Goal: Information Seeking & Learning: Learn about a topic

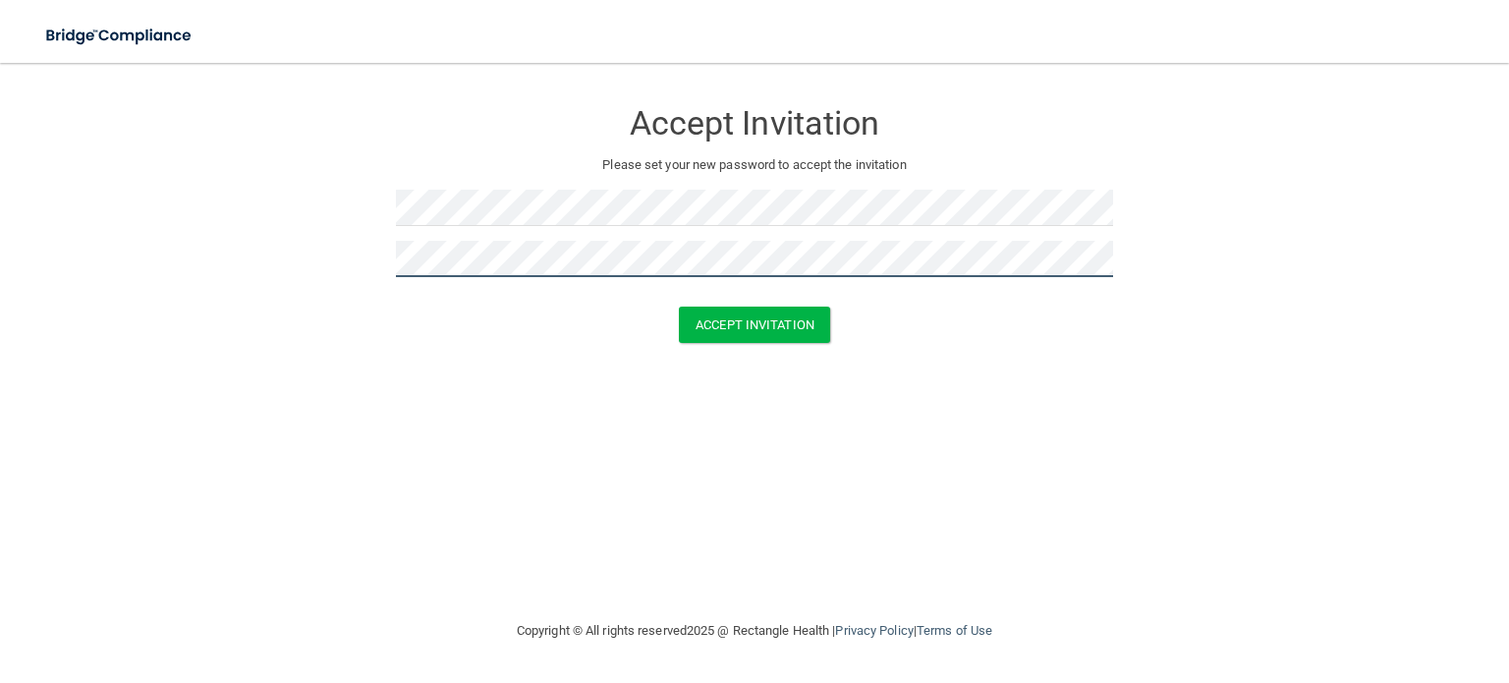
click at [679, 307] on button "Accept Invitation" at bounding box center [754, 325] width 151 height 36
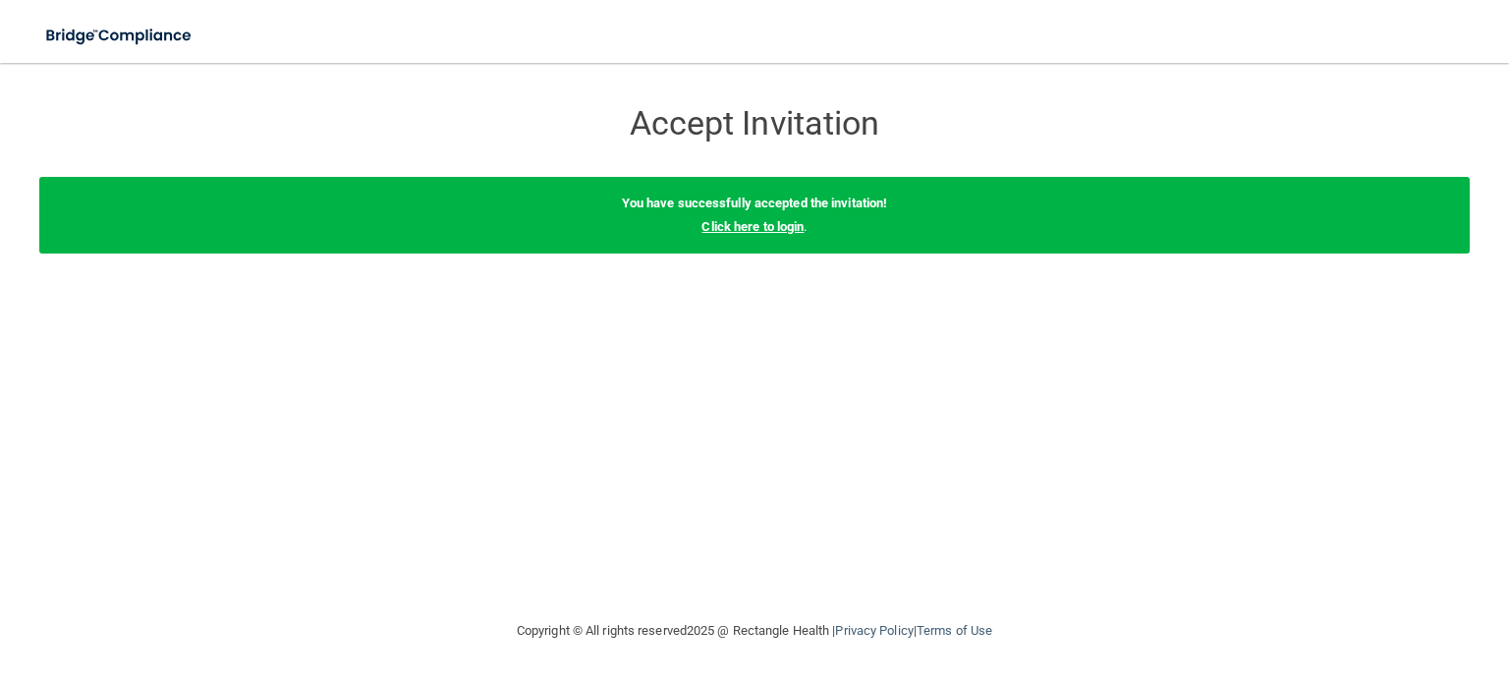
click at [780, 228] on link "Click here to login" at bounding box center [753, 226] width 102 height 15
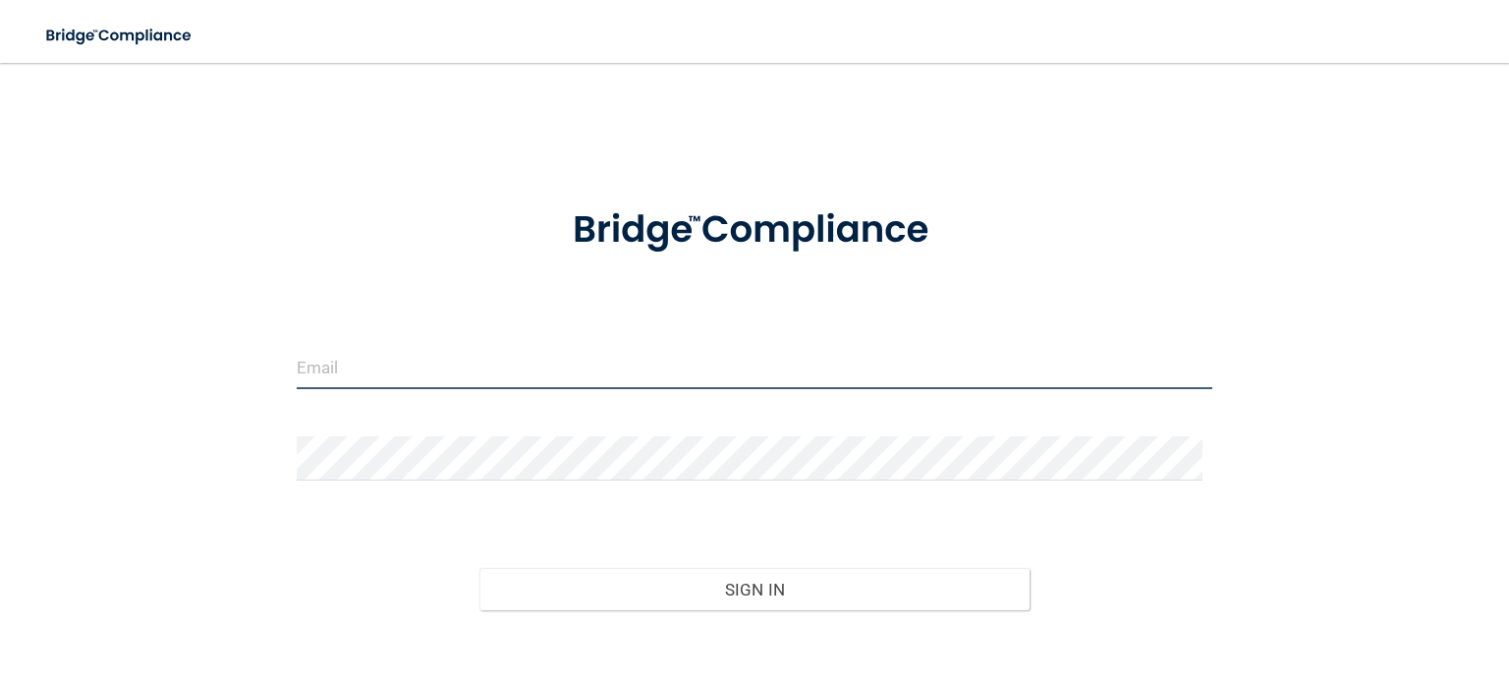
click at [550, 380] on input "email" at bounding box center [755, 367] width 916 height 44
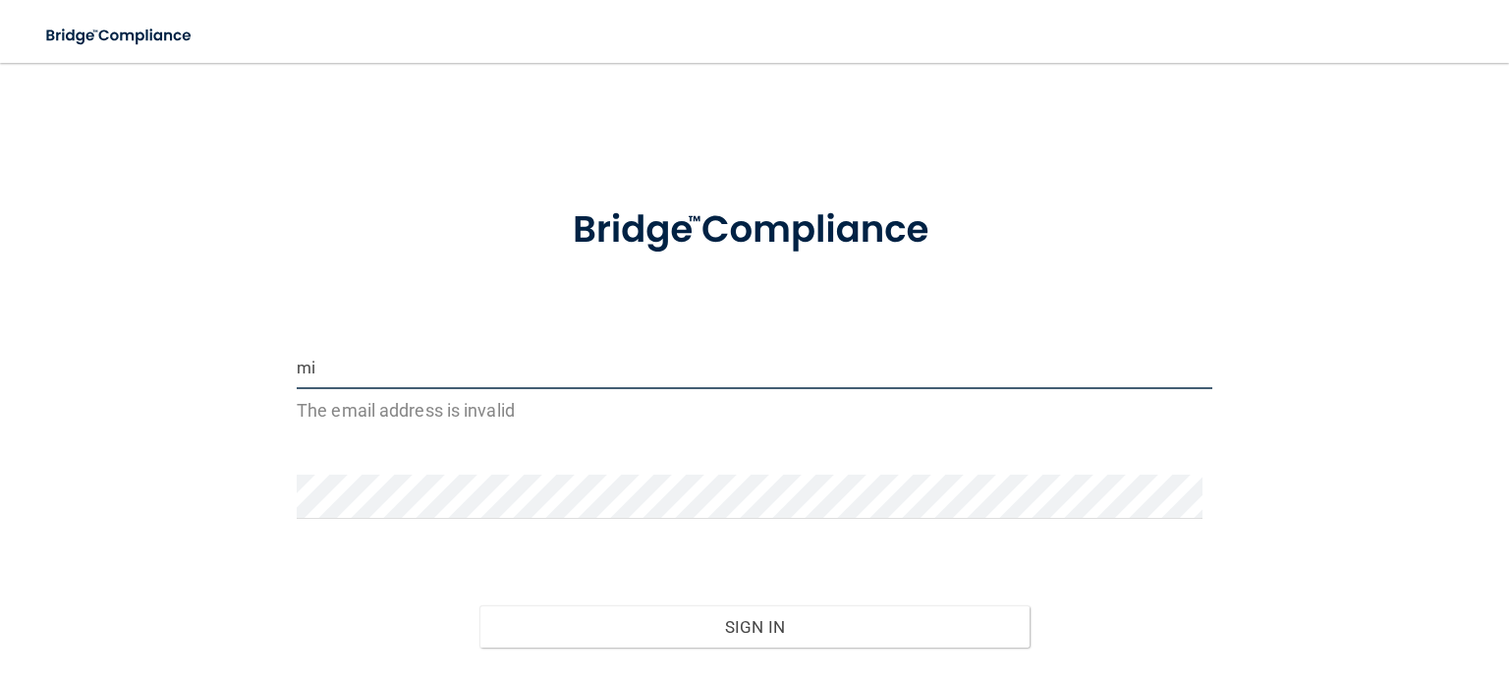
type input "m"
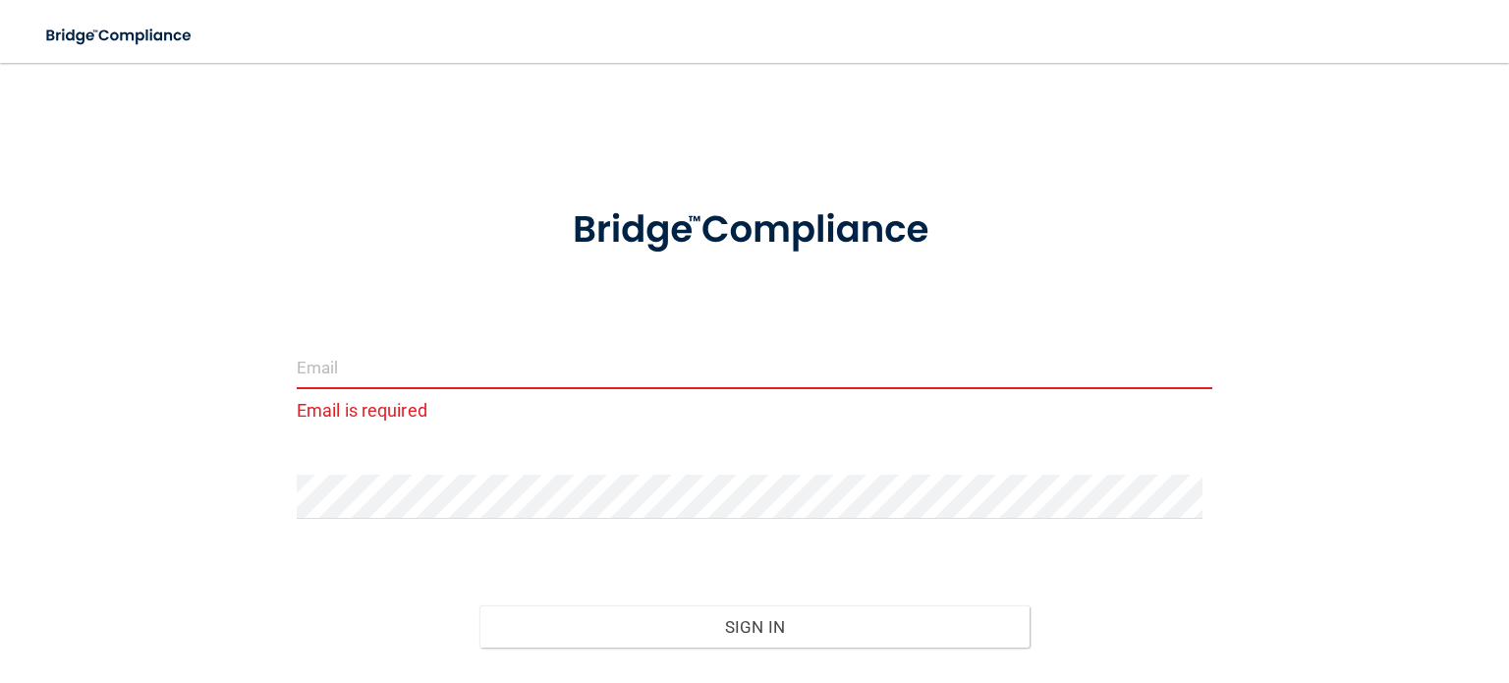
click at [374, 363] on input "email" at bounding box center [755, 367] width 916 height 44
type input "V"
click at [374, 363] on input "email" at bounding box center [755, 367] width 916 height 44
paste input "[PERSON_NAME][EMAIL_ADDRESS][PERSON_NAME][DOMAIN_NAME]"
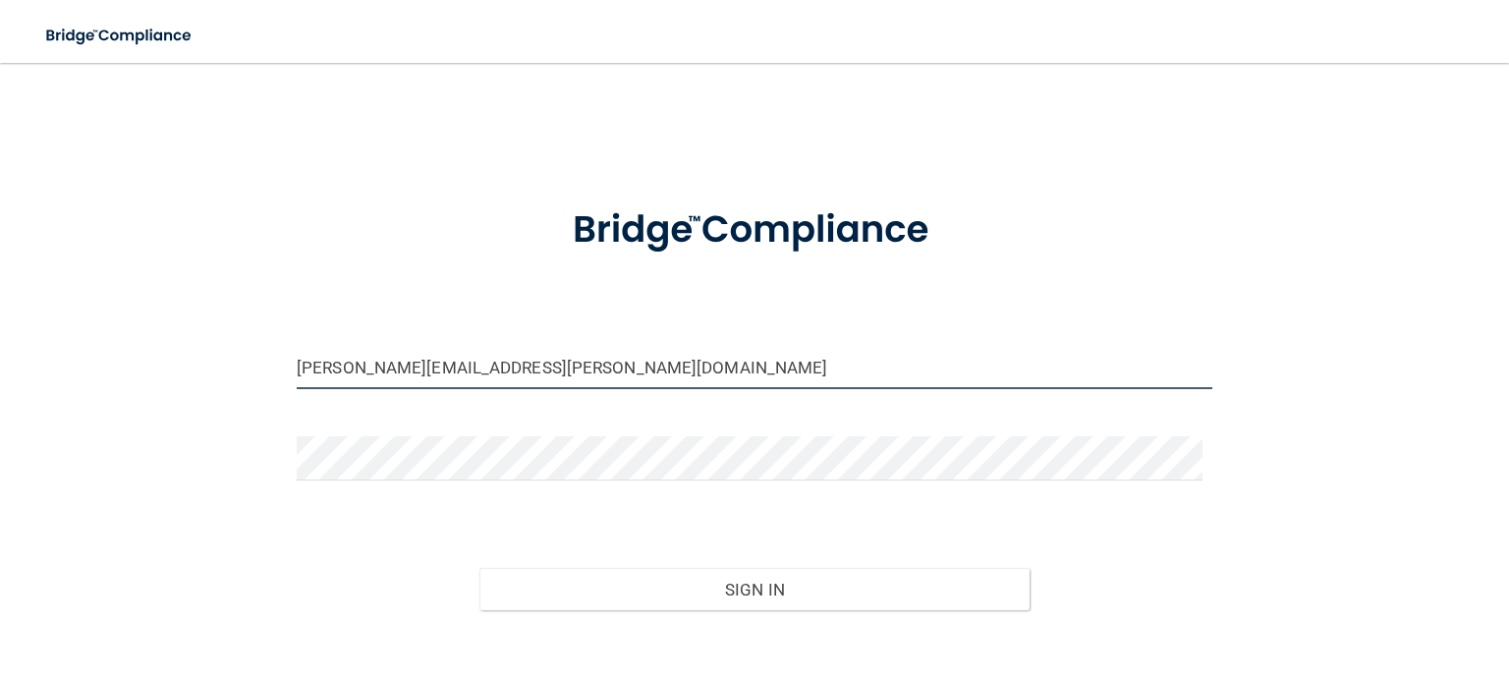
type input "[PERSON_NAME][EMAIL_ADDRESS][PERSON_NAME][DOMAIN_NAME]"
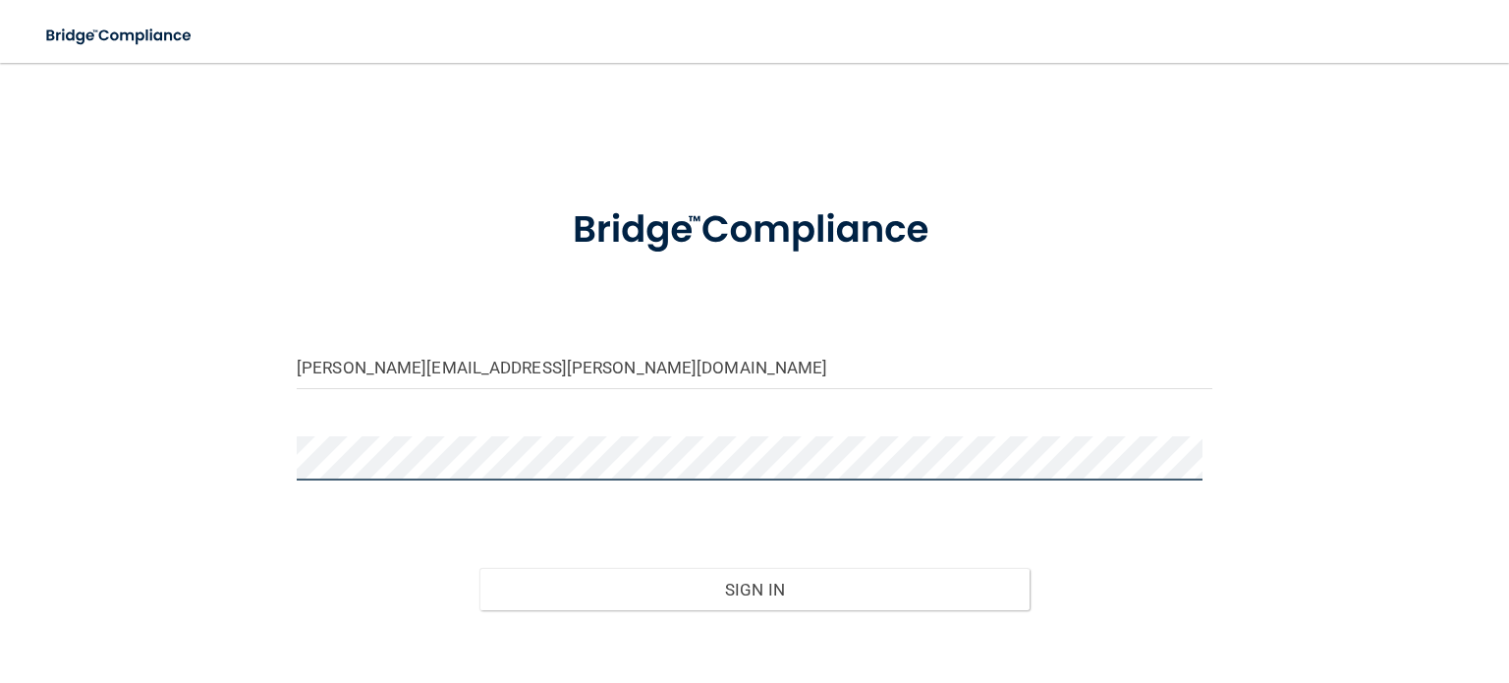
click at [479, 568] on button "Sign In" at bounding box center [753, 589] width 549 height 43
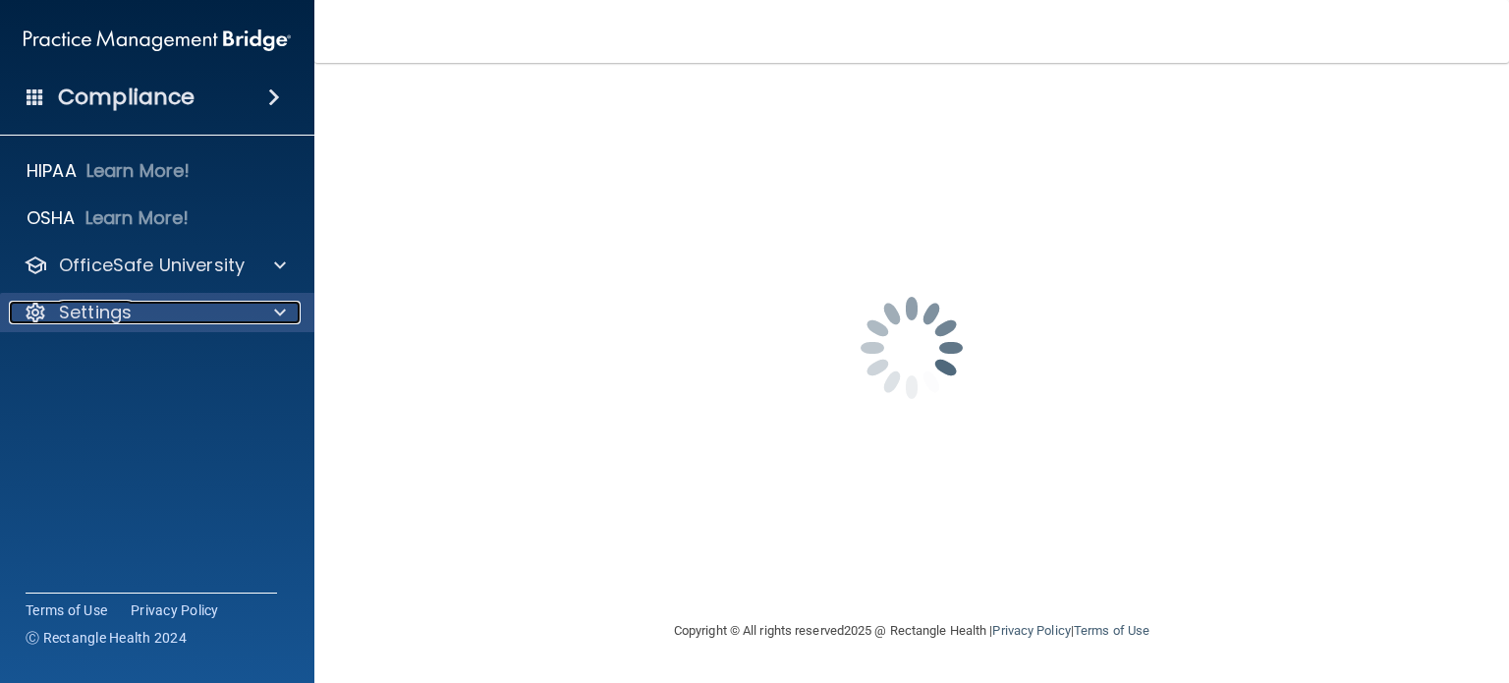
click at [284, 310] on span at bounding box center [280, 313] width 12 height 24
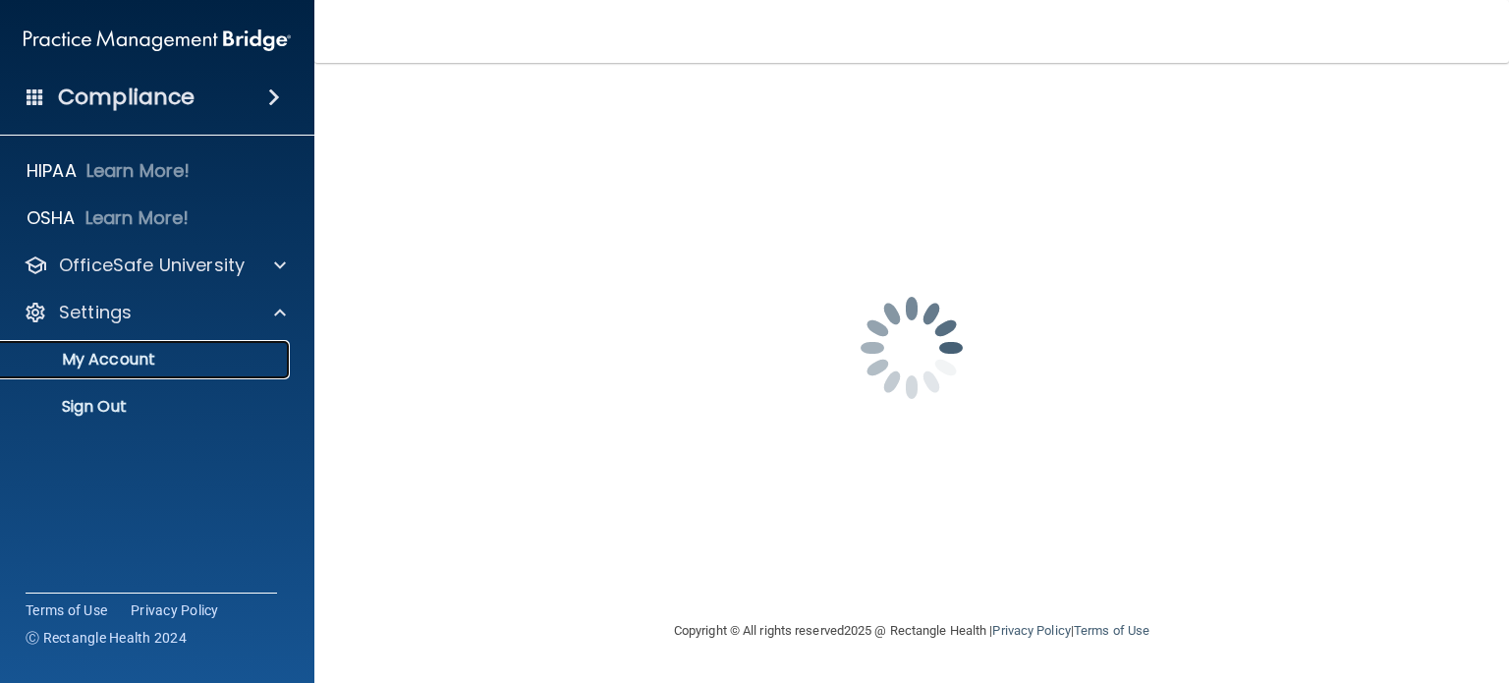
click at [136, 363] on p "My Account" at bounding box center [147, 360] width 268 height 20
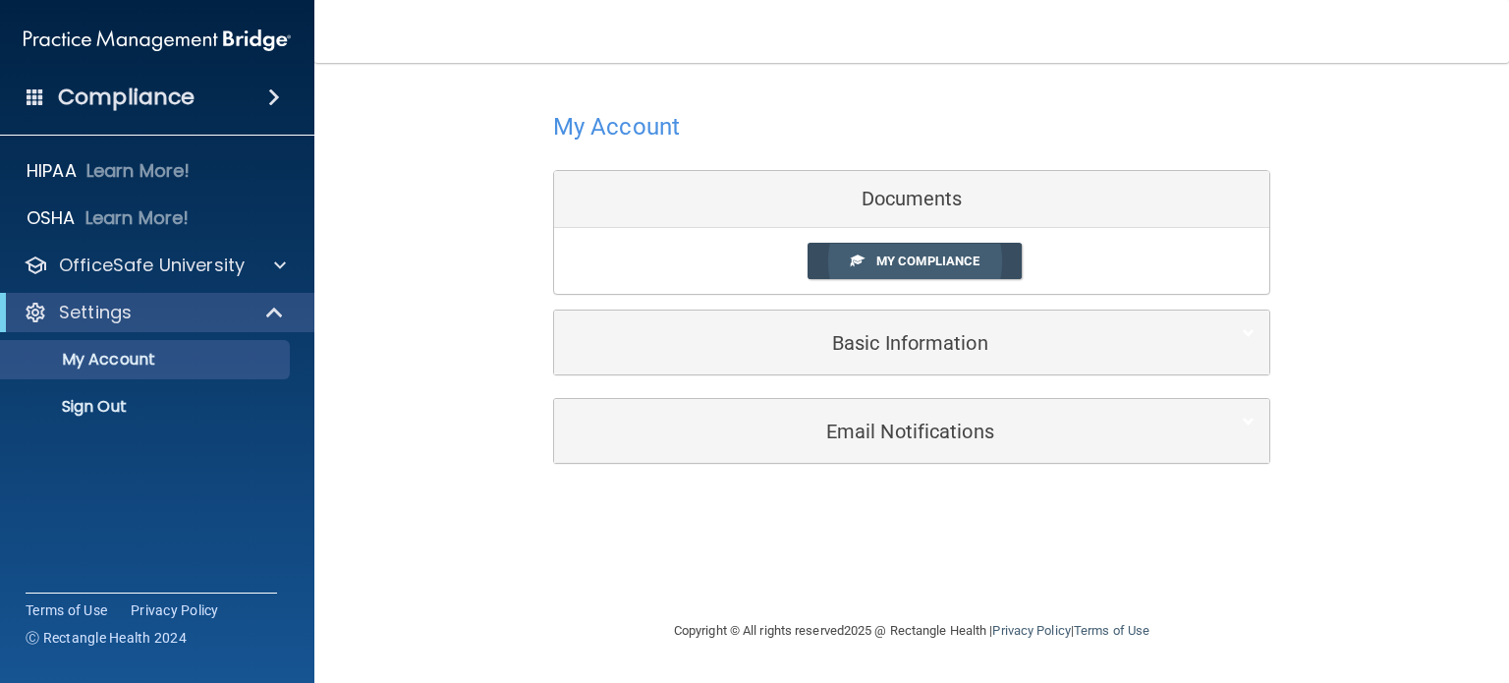
click at [903, 262] on span "My Compliance" at bounding box center [927, 260] width 103 height 15
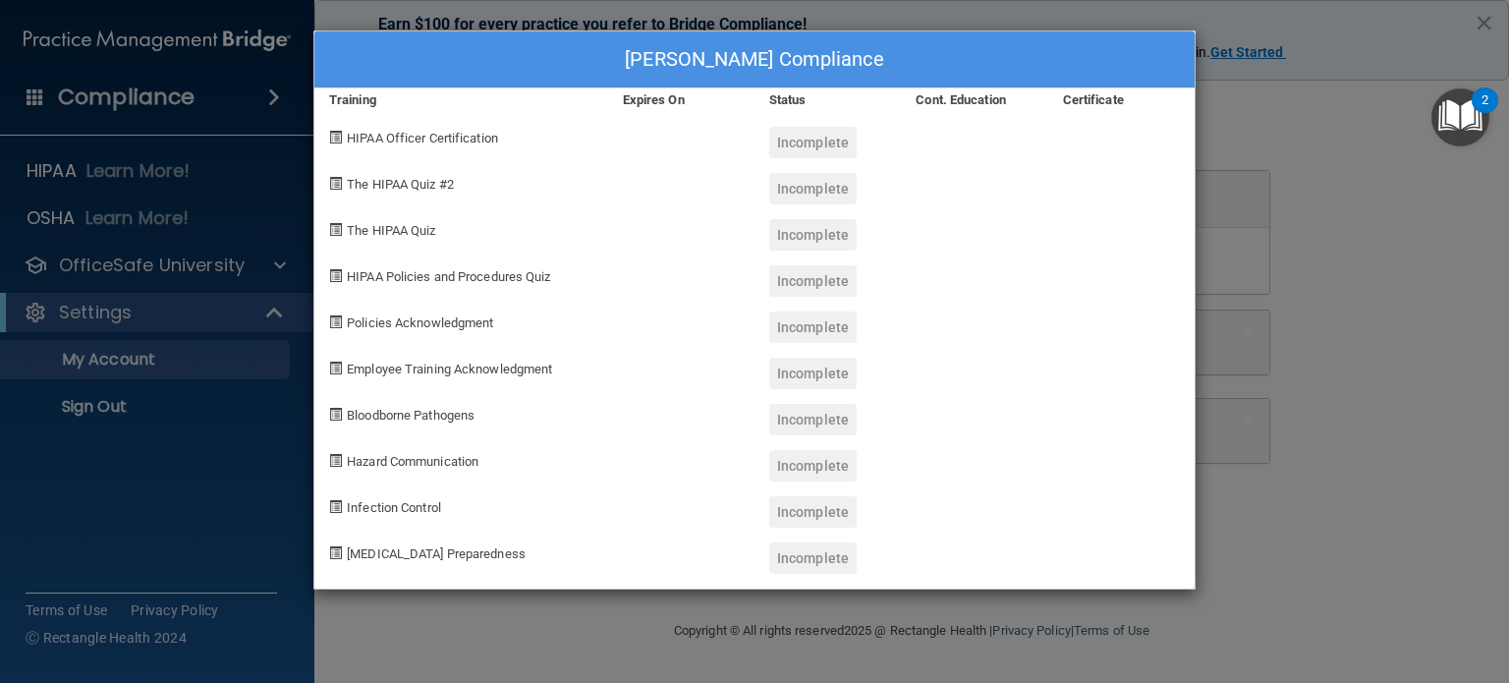
click at [1348, 123] on div "[PERSON_NAME] Compliance Training Expires On Status Cont. Education Certificate…" at bounding box center [754, 341] width 1509 height 683
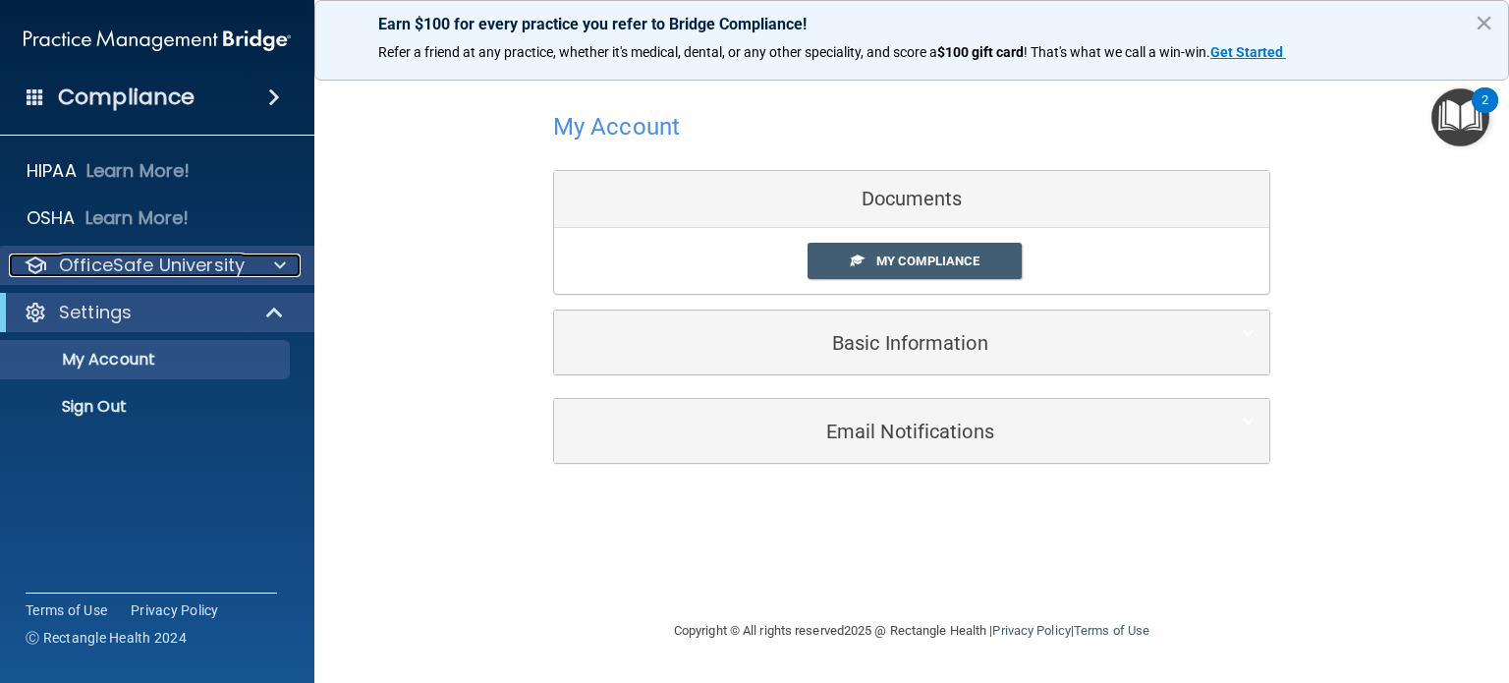
click at [288, 270] on div at bounding box center [277, 265] width 49 height 24
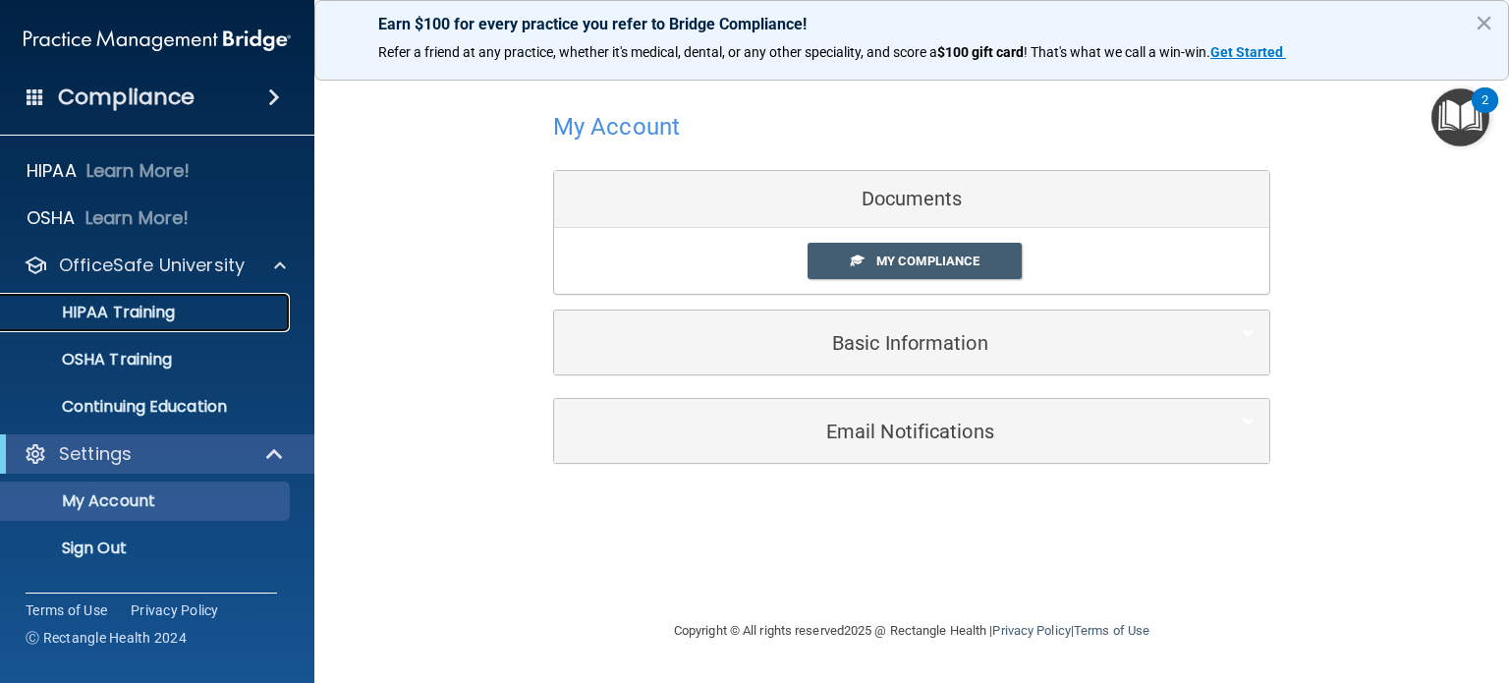
click at [159, 310] on p "HIPAA Training" at bounding box center [94, 313] width 162 height 20
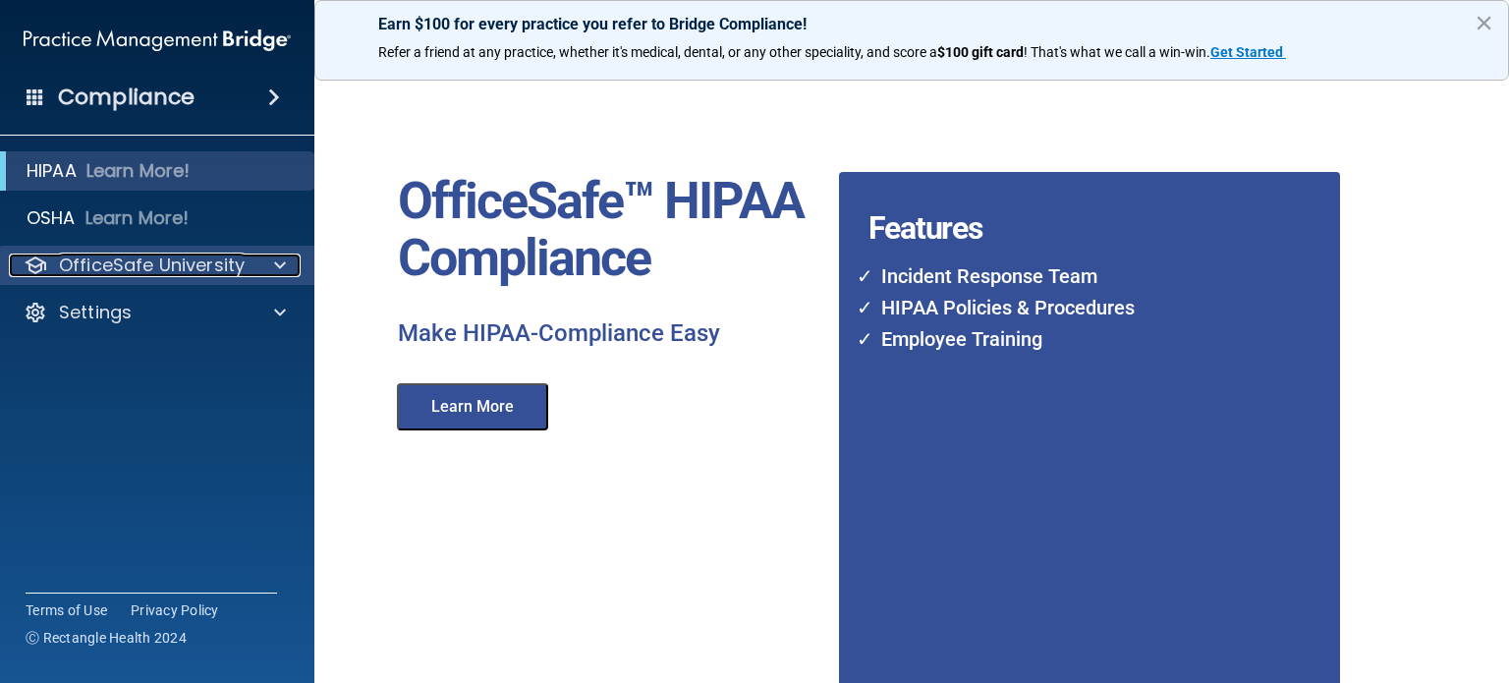
click at [264, 260] on div at bounding box center [277, 265] width 49 height 24
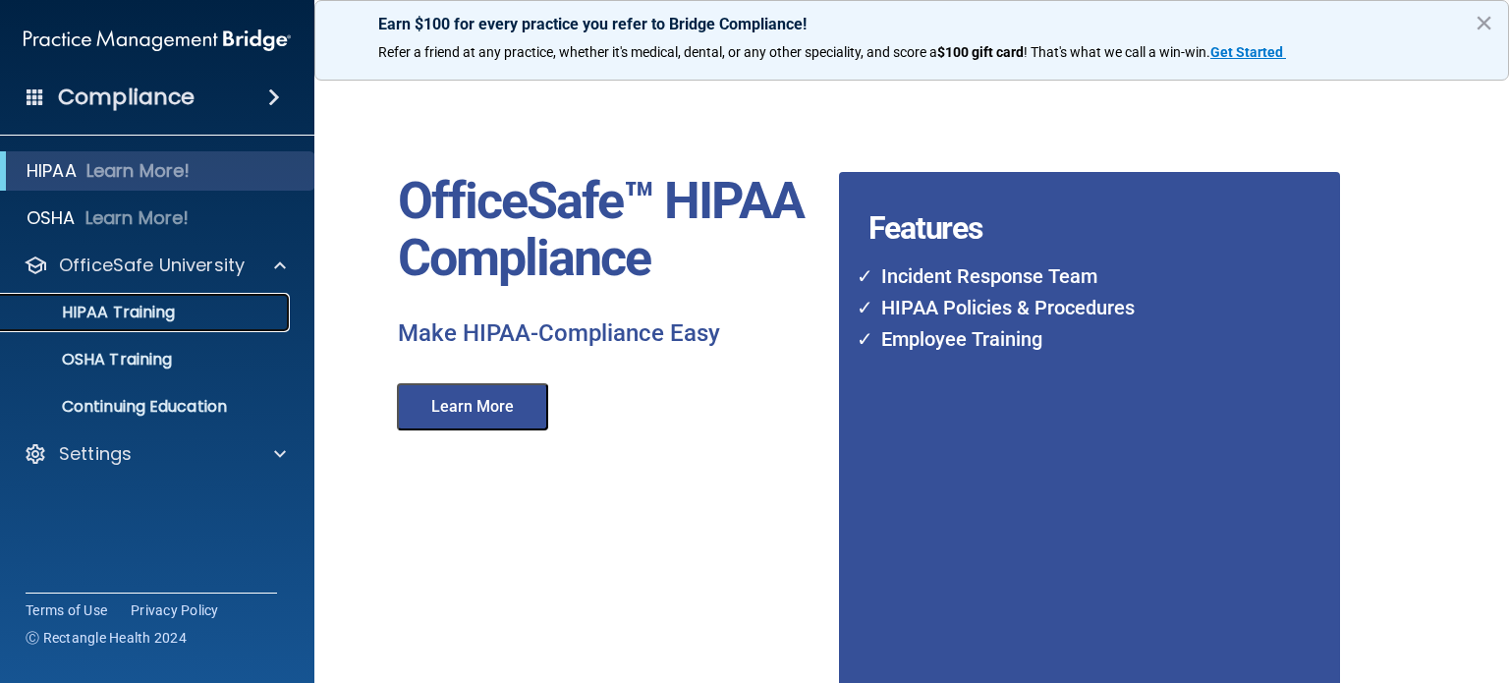
click at [182, 310] on div "HIPAA Training" at bounding box center [147, 313] width 268 height 20
click at [140, 312] on p "HIPAA Training" at bounding box center [94, 313] width 162 height 20
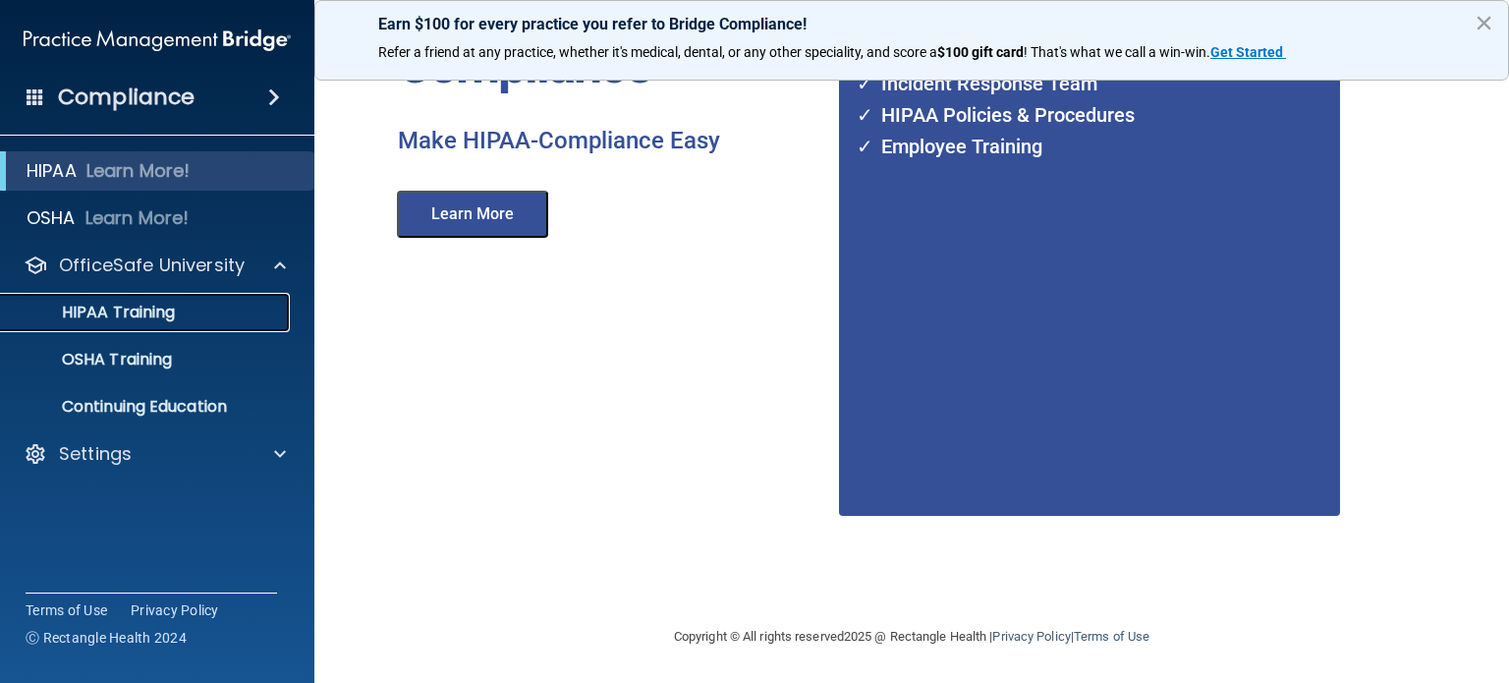
scroll to position [142, 0]
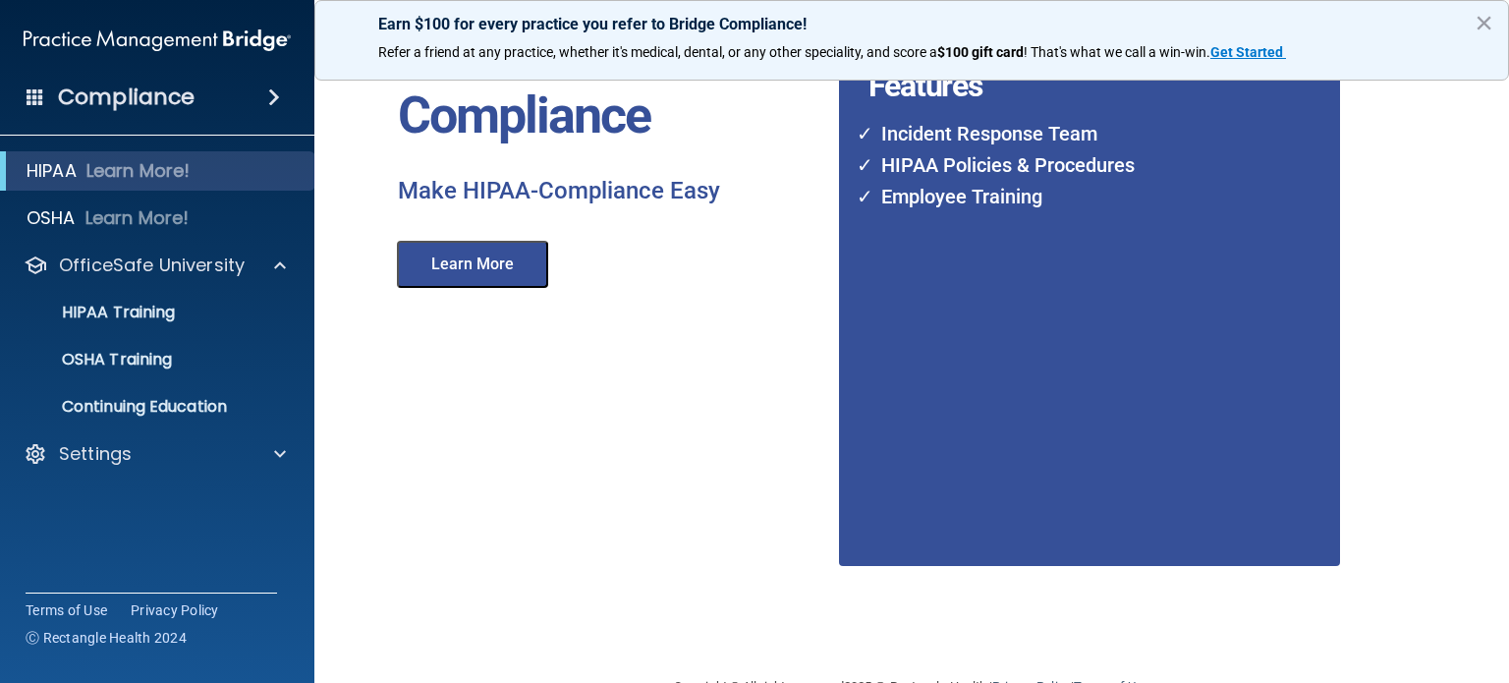
click at [509, 270] on button "Learn More" at bounding box center [472, 264] width 151 height 47
click at [189, 455] on div "Settings" at bounding box center [131, 454] width 244 height 24
click at [118, 539] on p "Sign Out" at bounding box center [147, 548] width 268 height 20
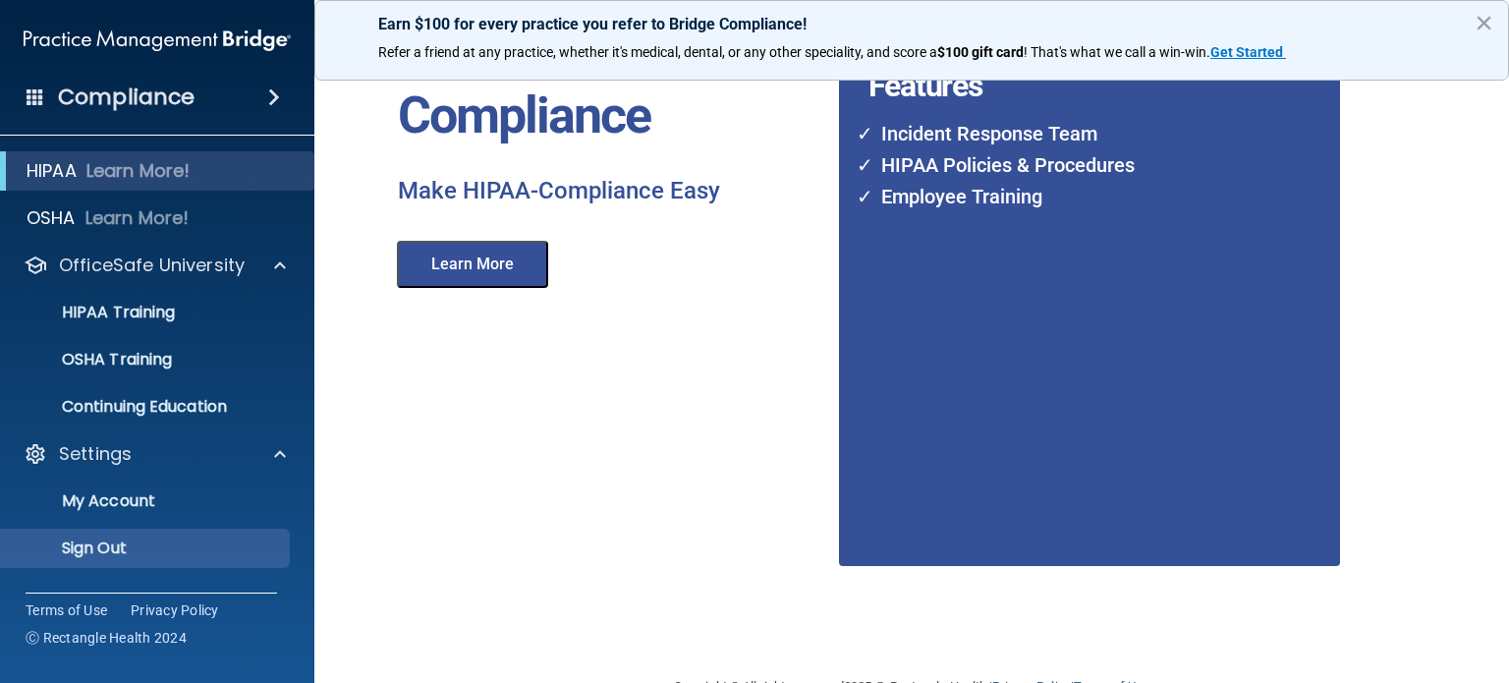
scroll to position [51, 0]
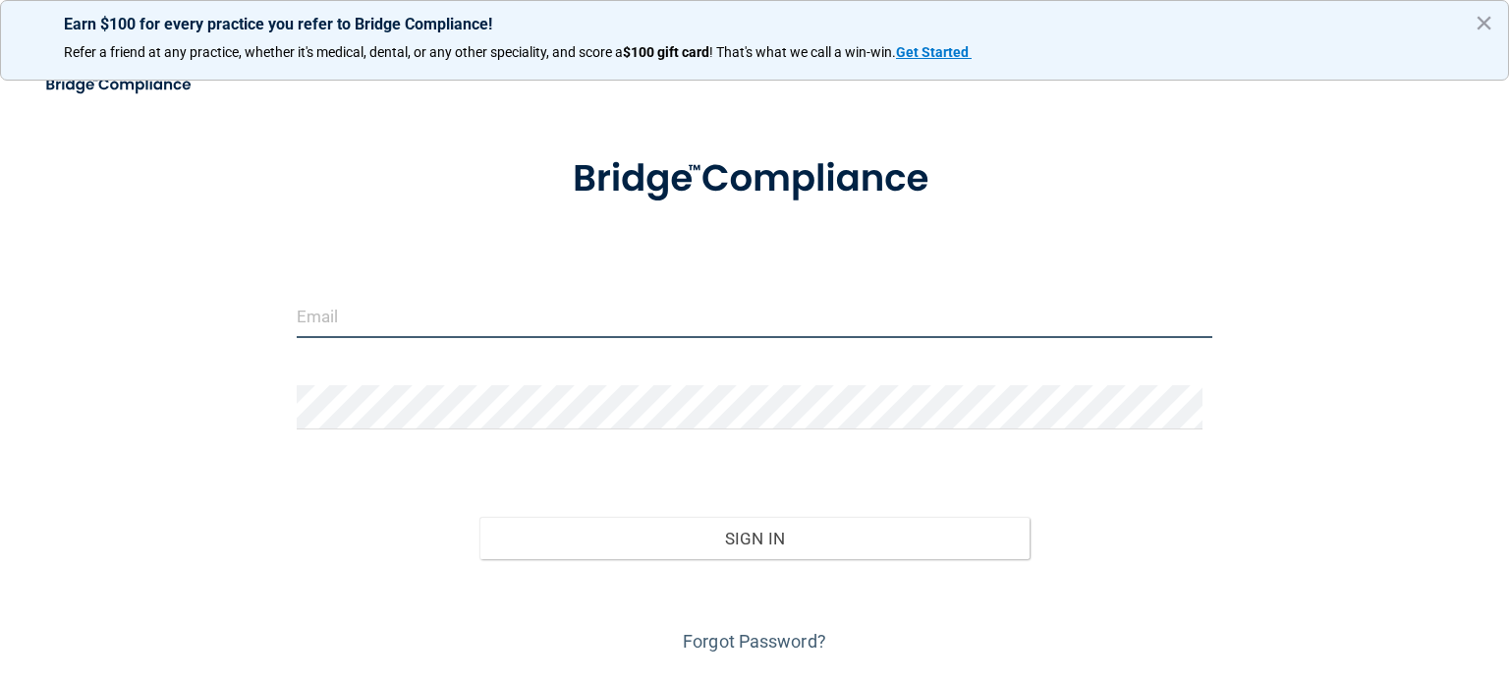
click at [341, 321] on input "email" at bounding box center [755, 316] width 916 height 44
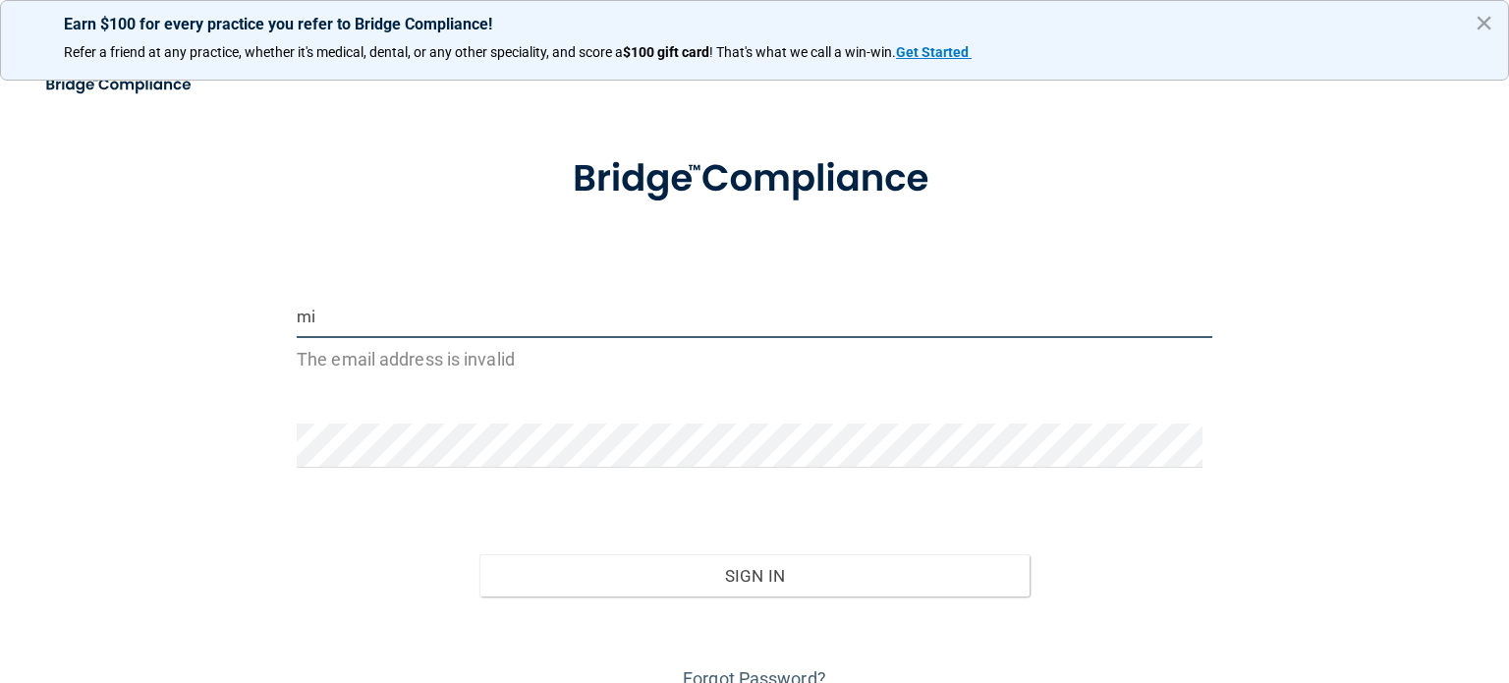
type input "[PERSON_NAME][EMAIL_ADDRESS][PERSON_NAME][DOMAIN_NAME]"
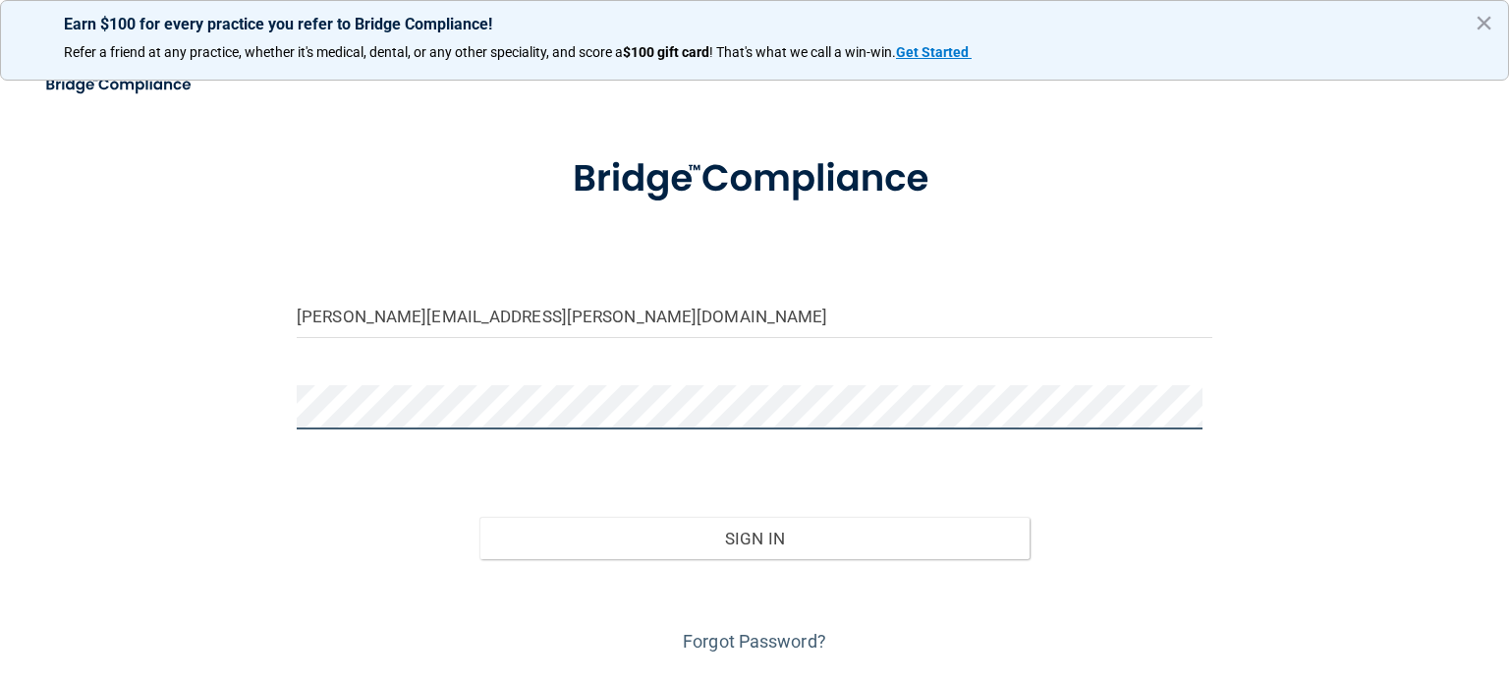
click at [479, 517] on button "Sign In" at bounding box center [753, 538] width 549 height 43
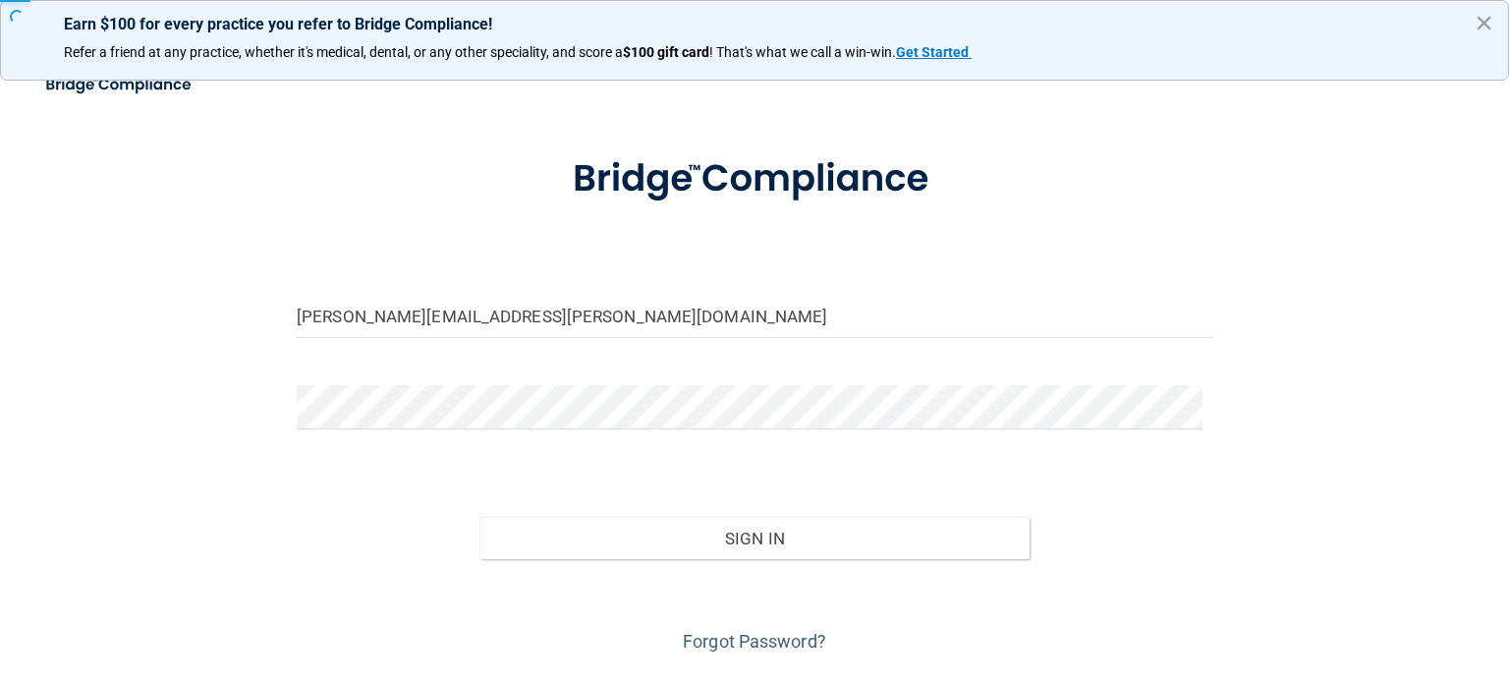
scroll to position [0, 0]
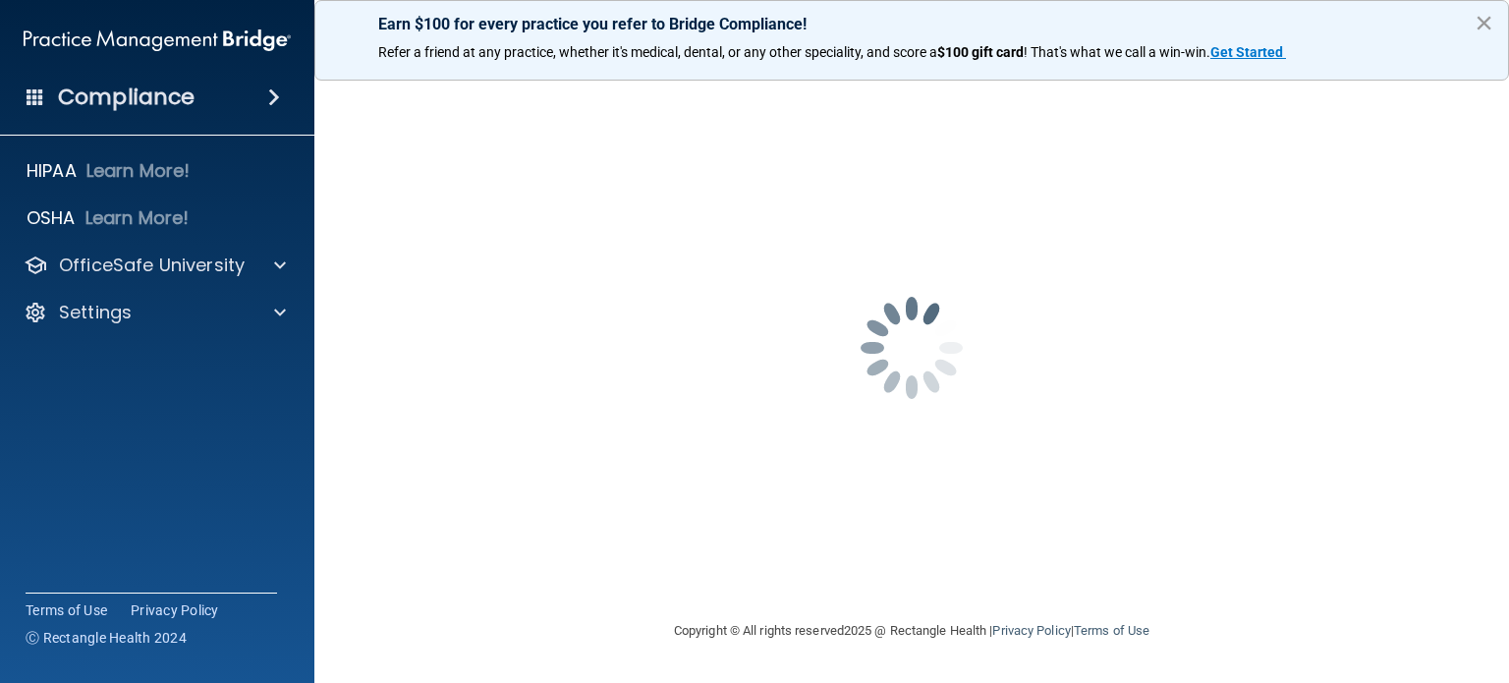
click at [1483, 22] on button "×" at bounding box center [1484, 22] width 19 height 31
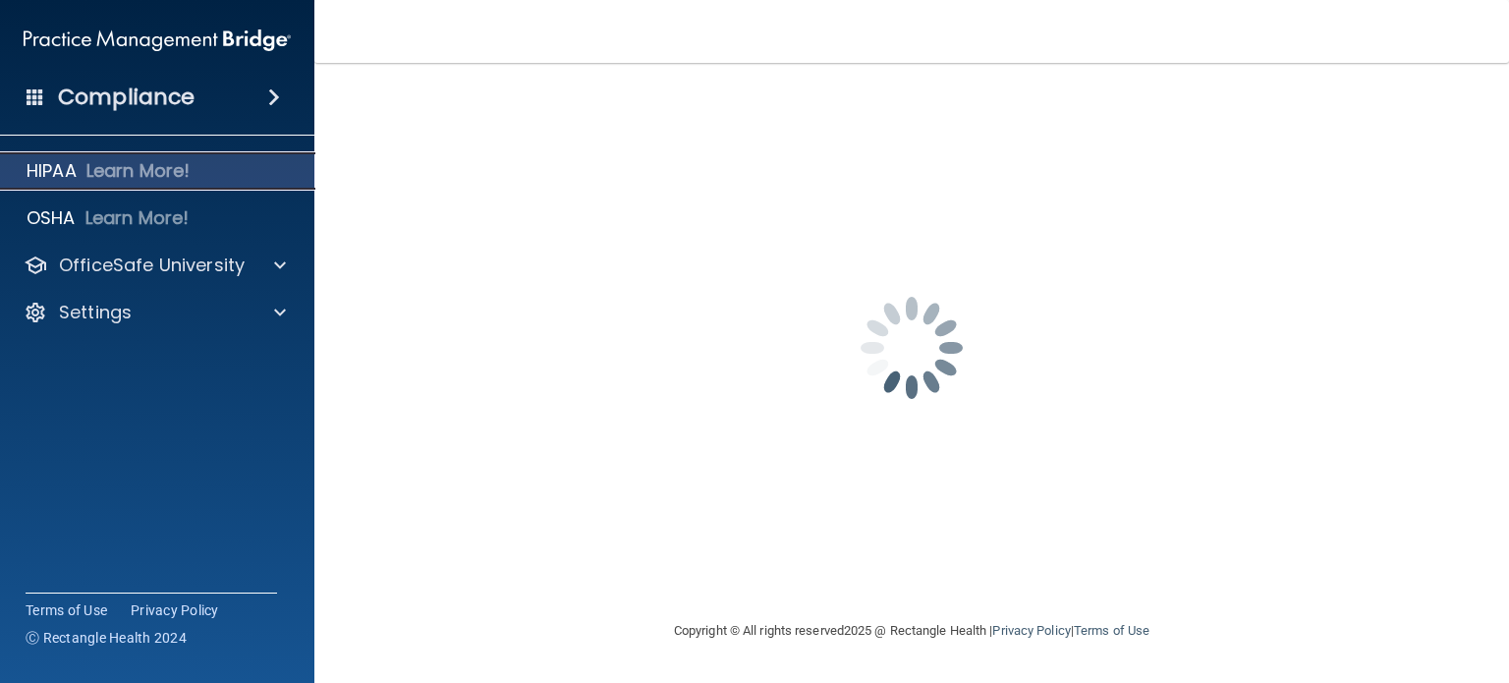
click at [63, 164] on p "HIPAA" at bounding box center [52, 171] width 50 height 24
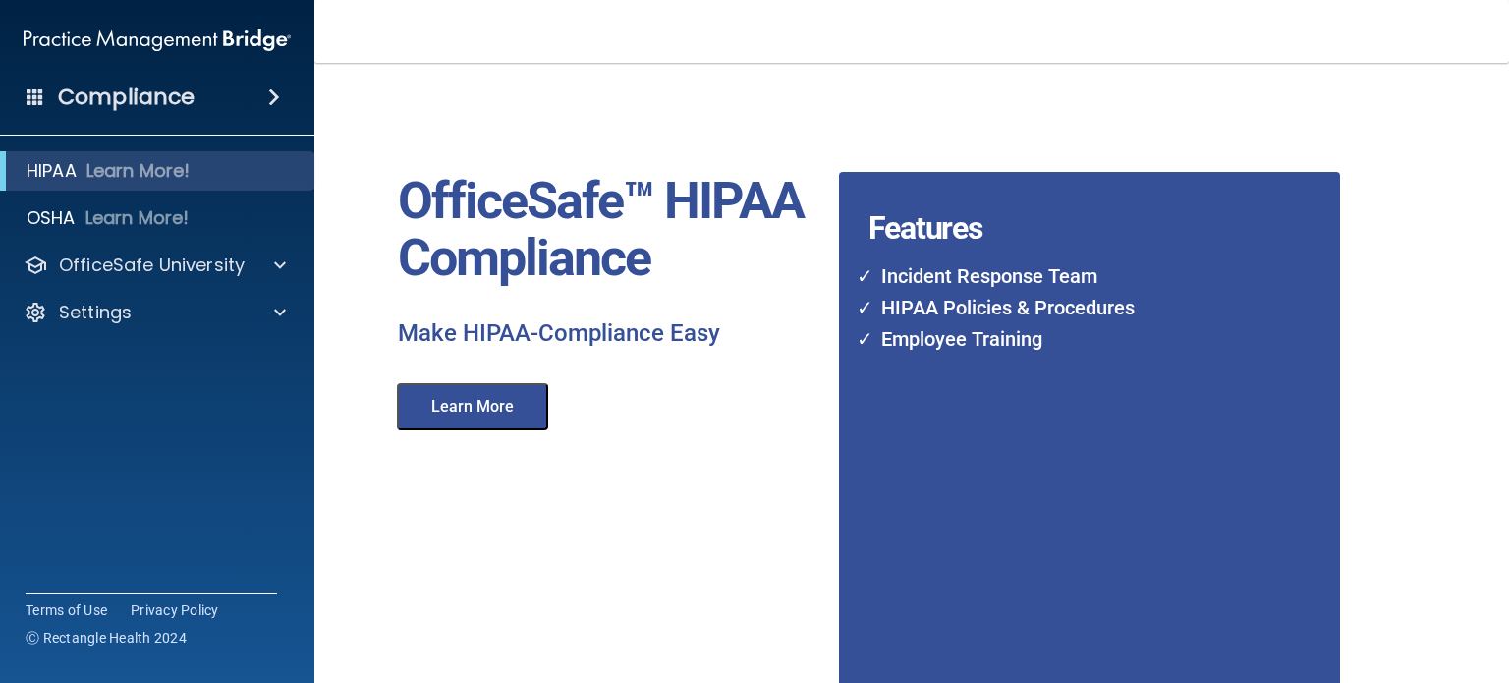
click at [468, 406] on button "Learn More" at bounding box center [472, 406] width 151 height 47
click at [275, 101] on span at bounding box center [274, 97] width 12 height 24
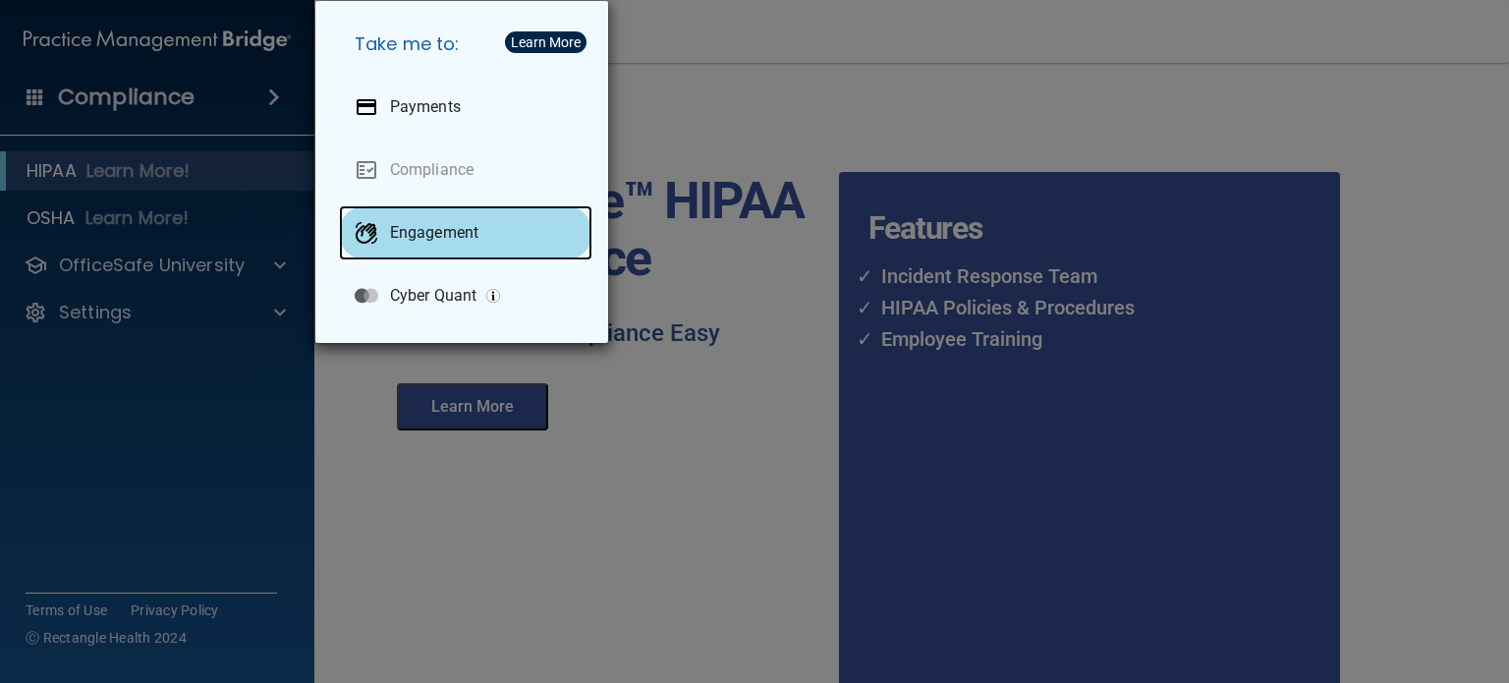
click at [423, 233] on p "Engagement" at bounding box center [434, 233] width 88 height 20
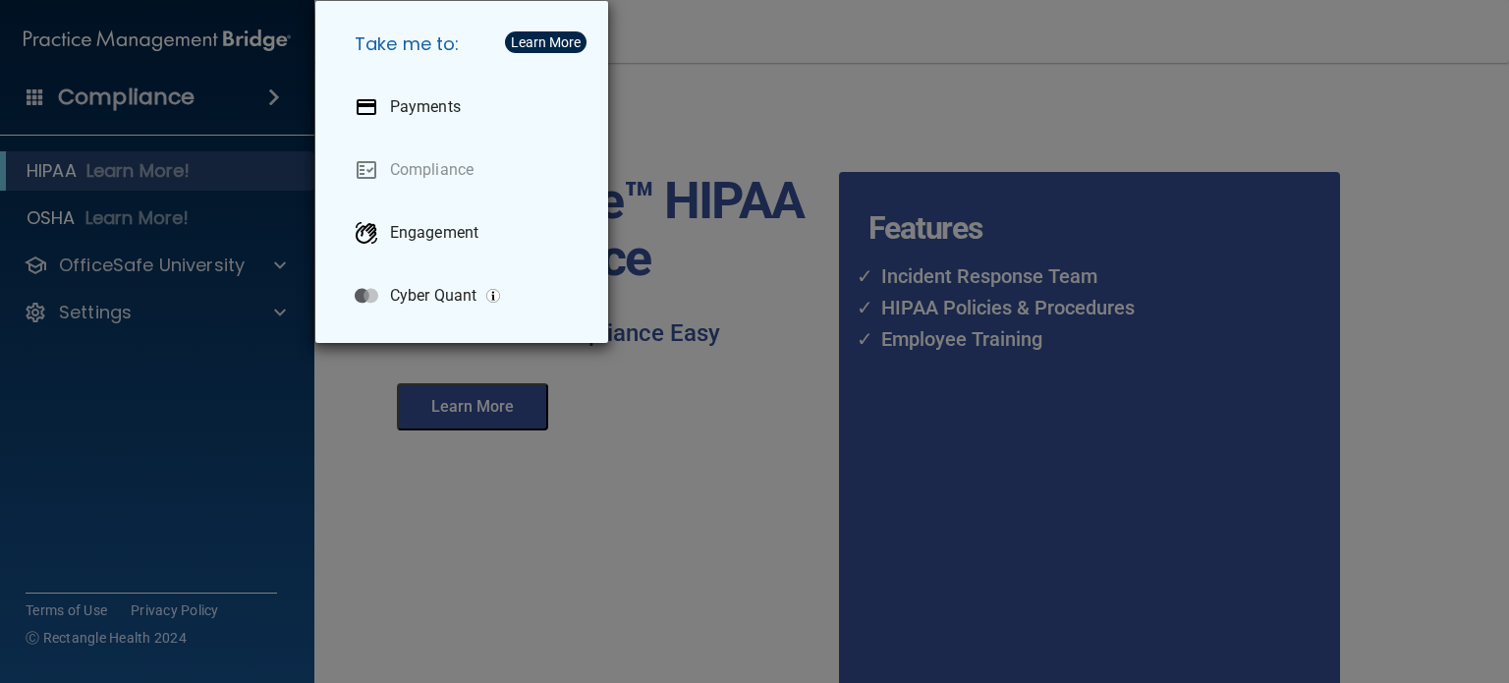
click at [133, 101] on div "Take me to: Payments Compliance Engagement Cyber Quant" at bounding box center [754, 341] width 1509 height 683
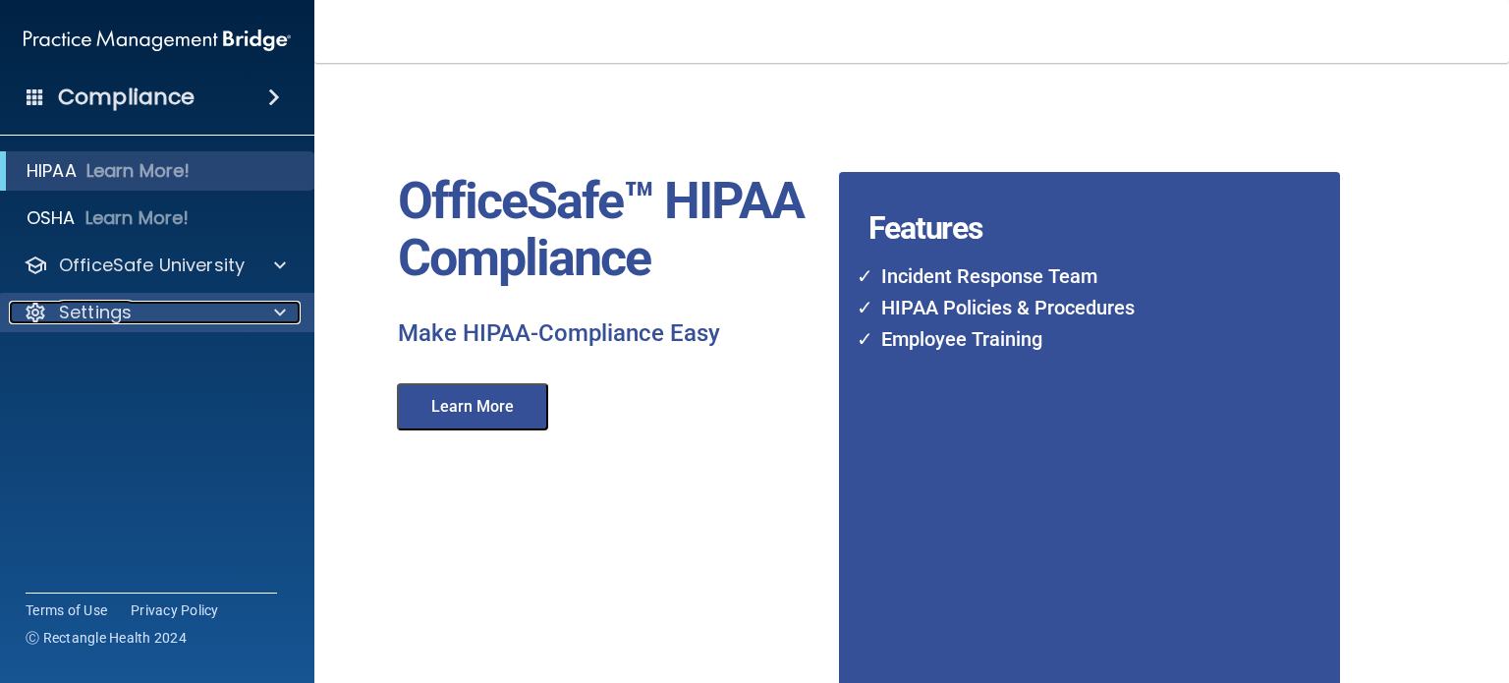
click at [161, 318] on div "Settings" at bounding box center [131, 313] width 244 height 24
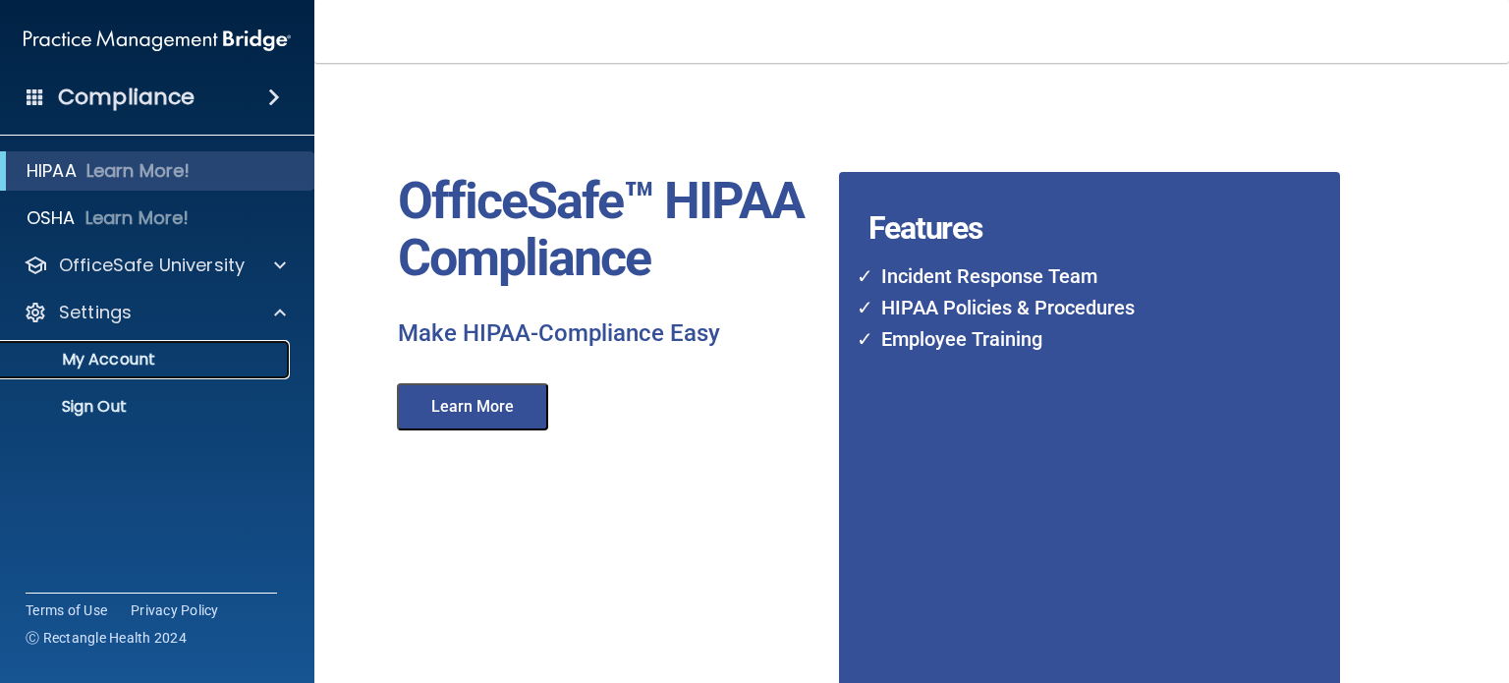
click at [106, 368] on p "My Account" at bounding box center [147, 360] width 268 height 20
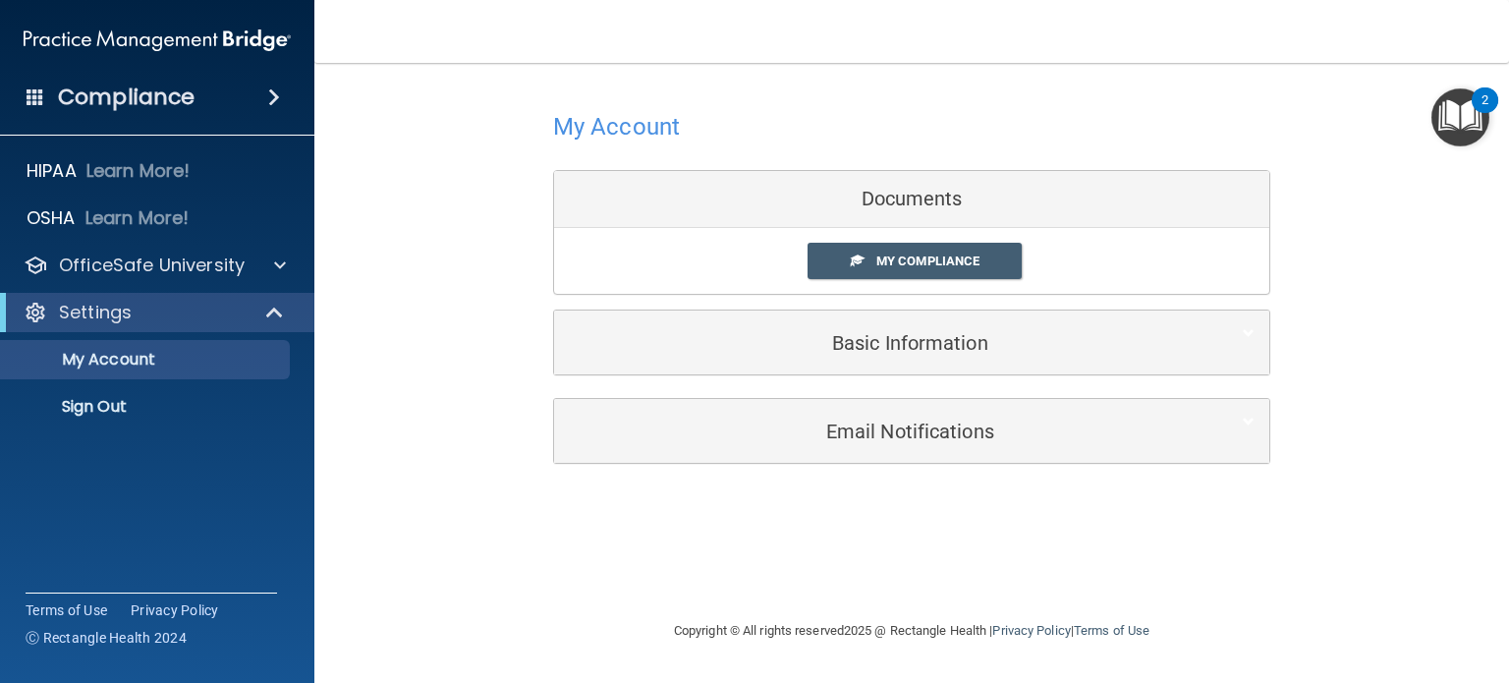
click at [1486, 110] on div "2" at bounding box center [1485, 113] width 7 height 26
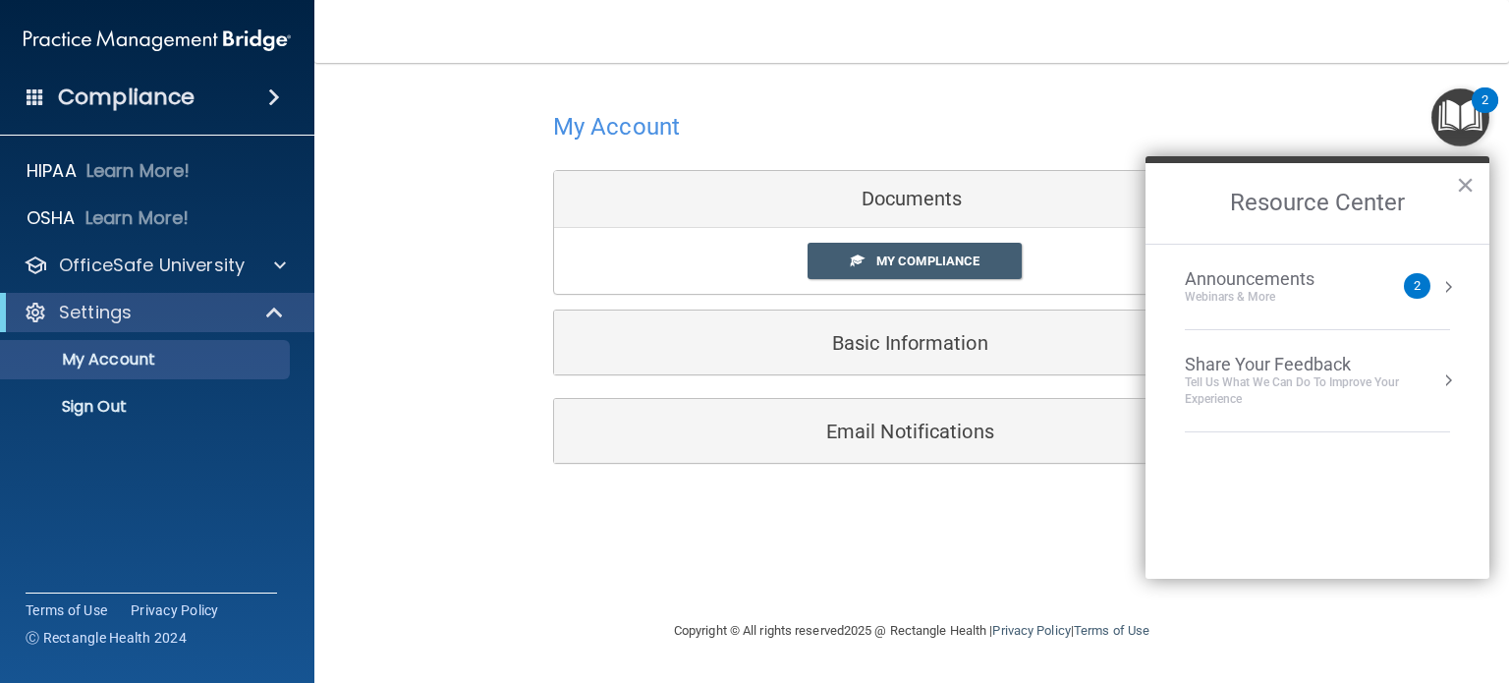
click at [1236, 299] on div "Webinars & More" at bounding box center [1269, 297] width 169 height 17
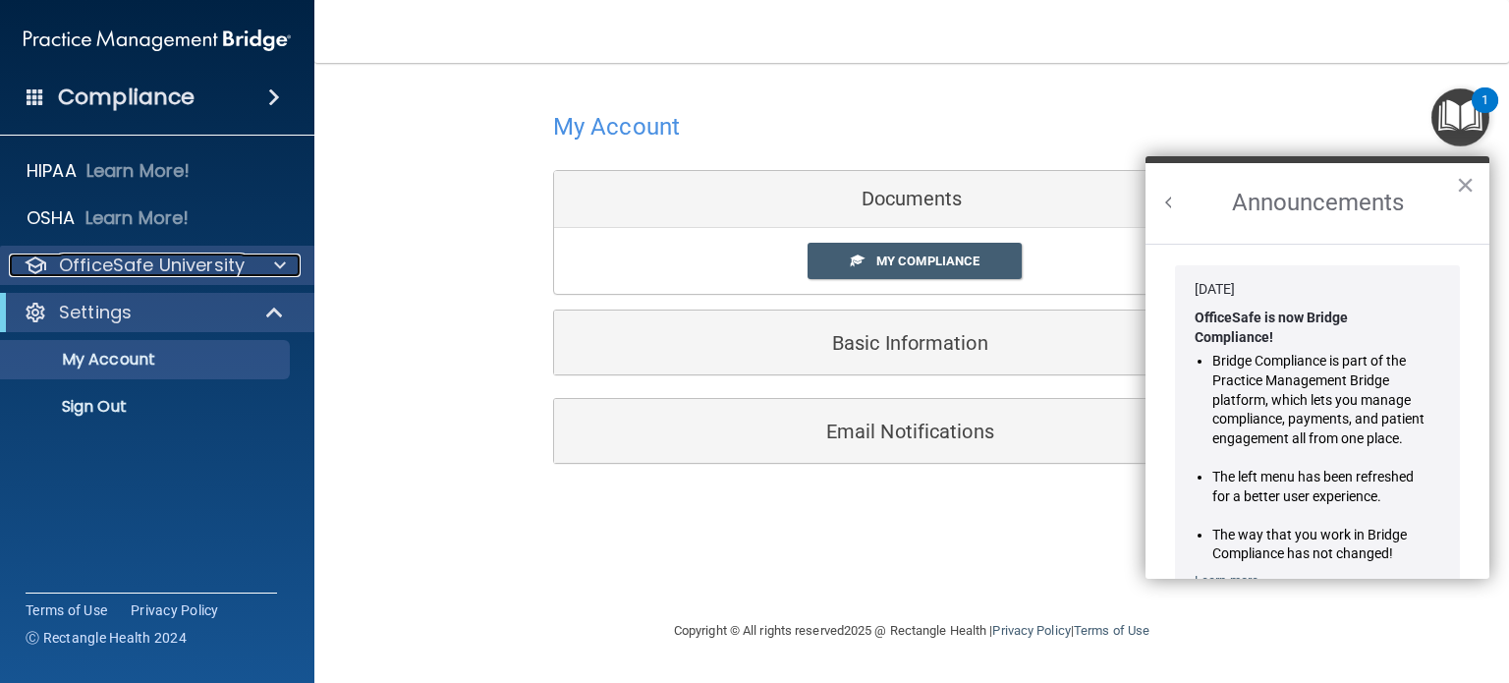
click at [209, 254] on p "OfficeSafe University" at bounding box center [152, 265] width 186 height 24
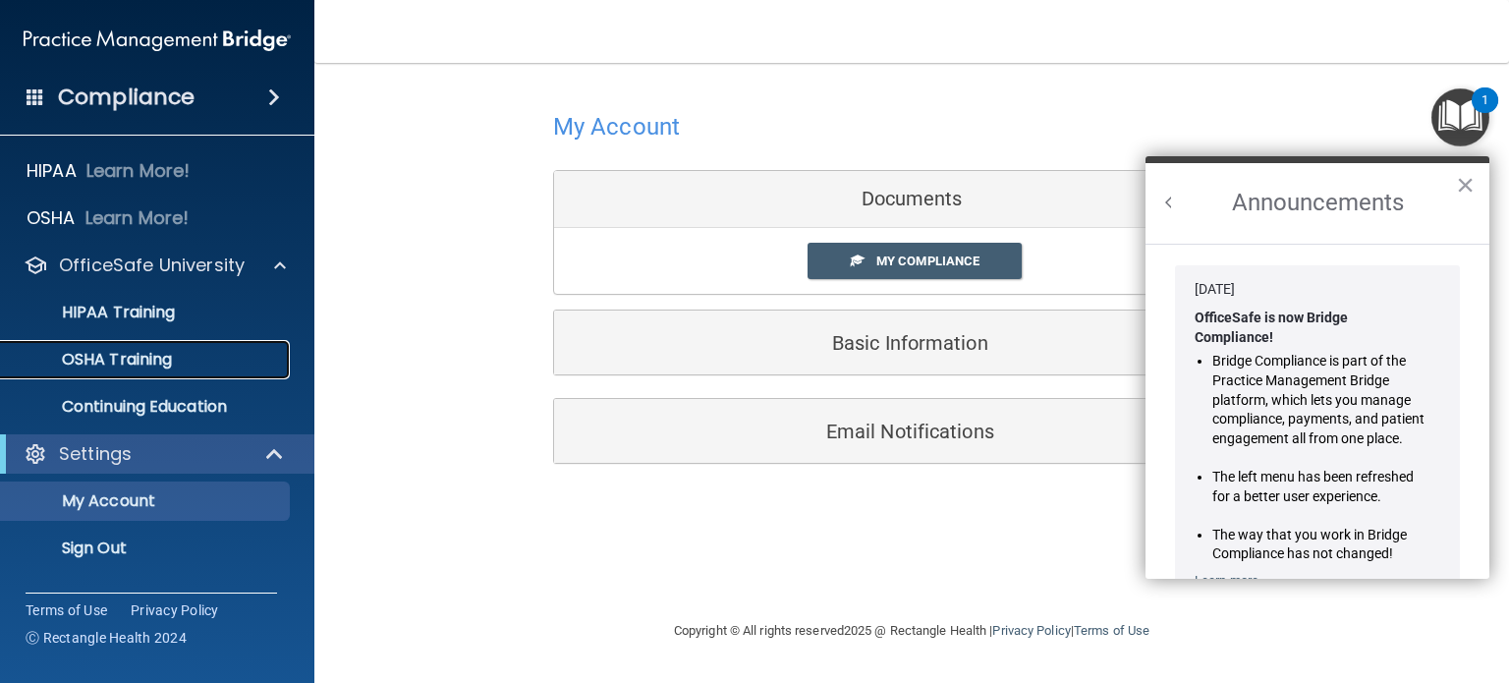
click at [110, 366] on p "OSHA Training" at bounding box center [92, 360] width 159 height 20
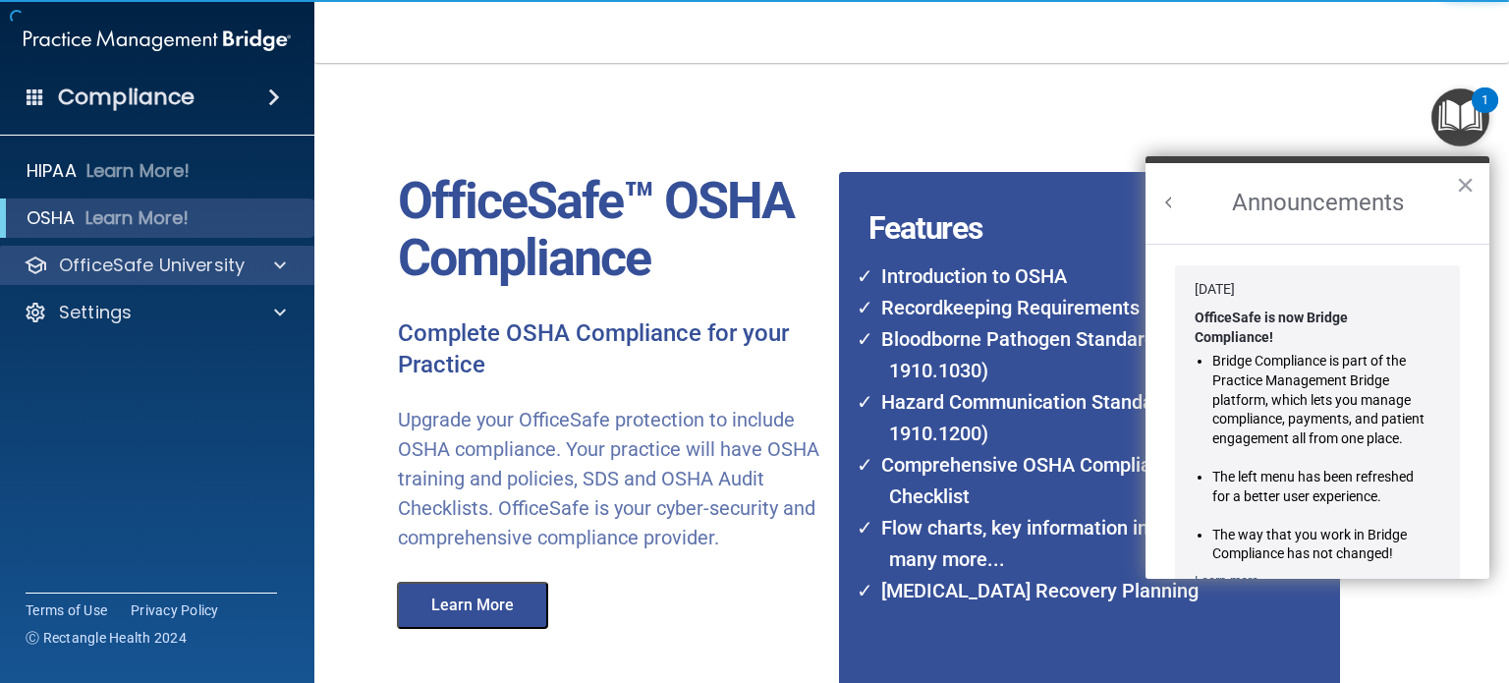
click at [149, 278] on div "OfficeSafe University" at bounding box center [157, 265] width 315 height 39
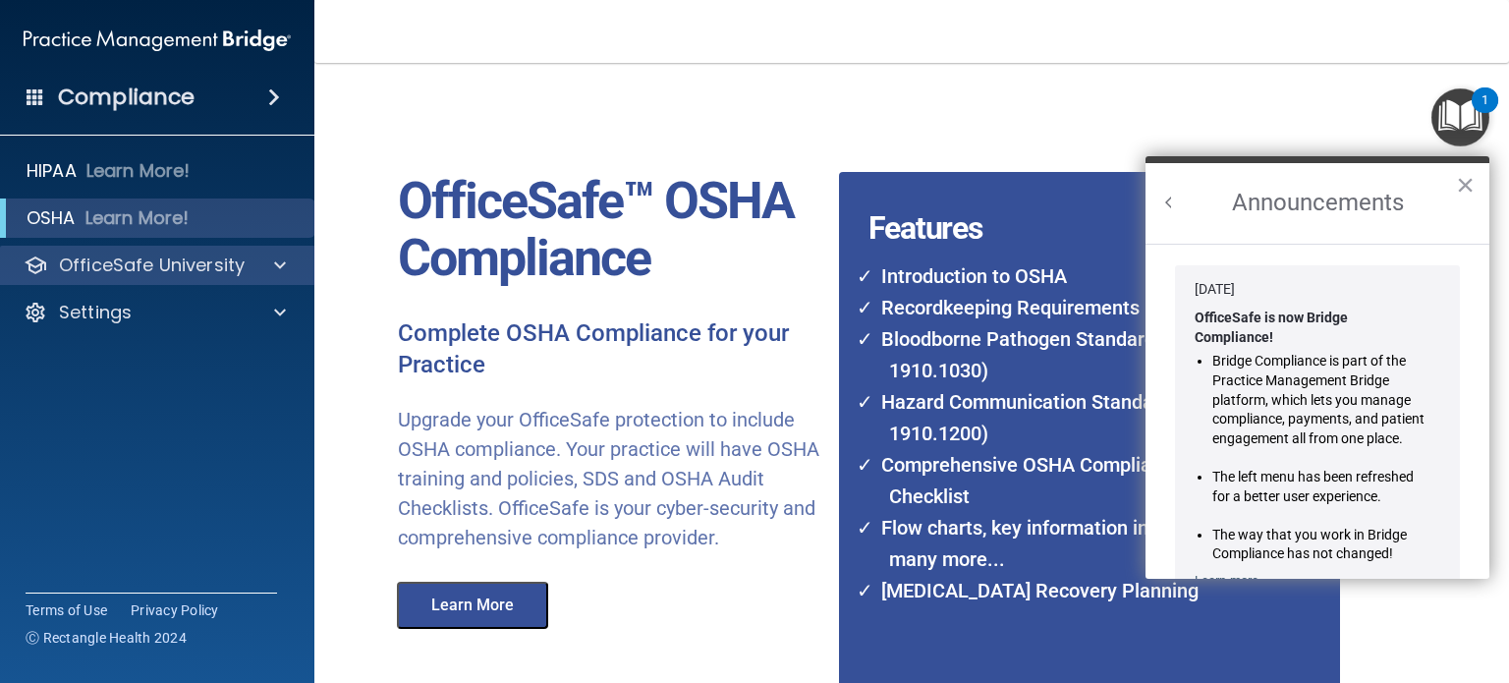
click at [149, 278] on div "OfficeSafe University" at bounding box center [157, 265] width 315 height 39
click at [291, 259] on div at bounding box center [277, 265] width 49 height 24
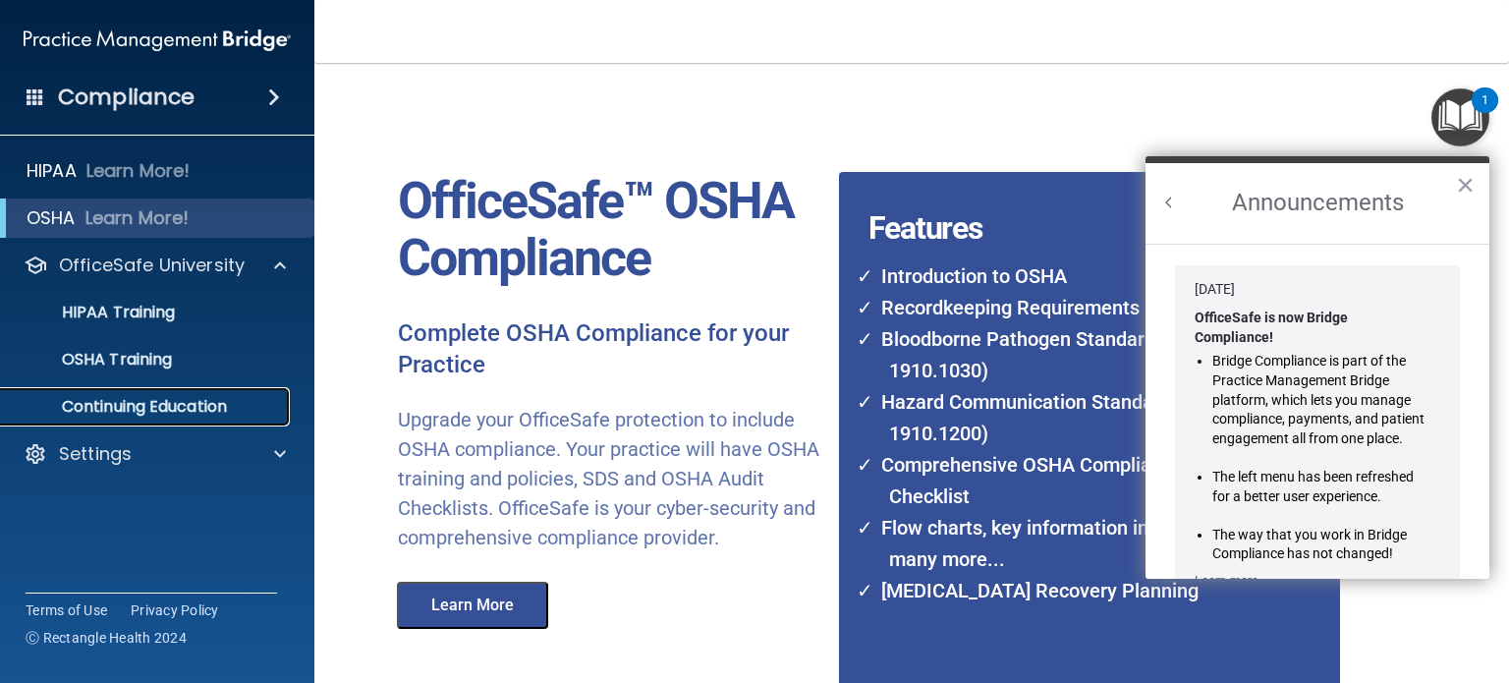
click at [96, 411] on p "Continuing Education" at bounding box center [147, 407] width 268 height 20
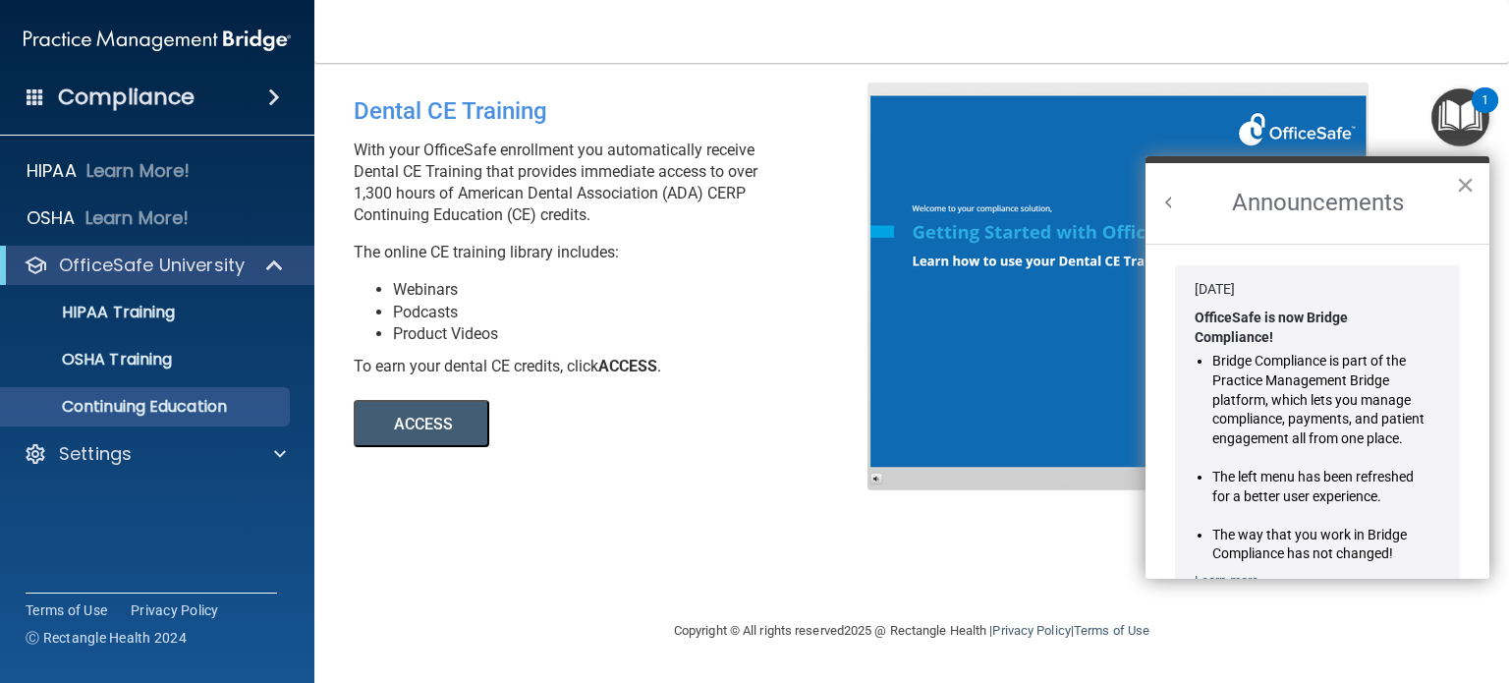
click at [1466, 184] on button "×" at bounding box center [1465, 184] width 19 height 31
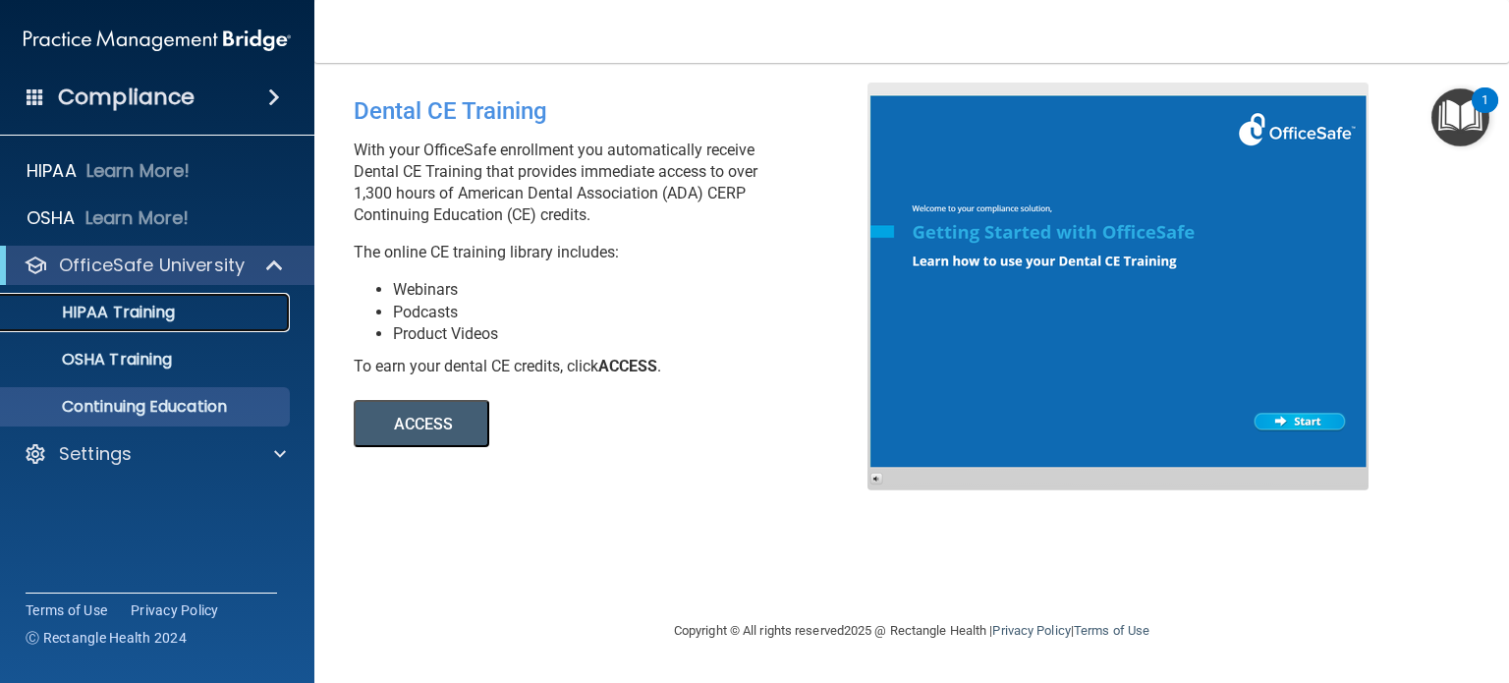
click at [116, 314] on p "HIPAA Training" at bounding box center [94, 313] width 162 height 20
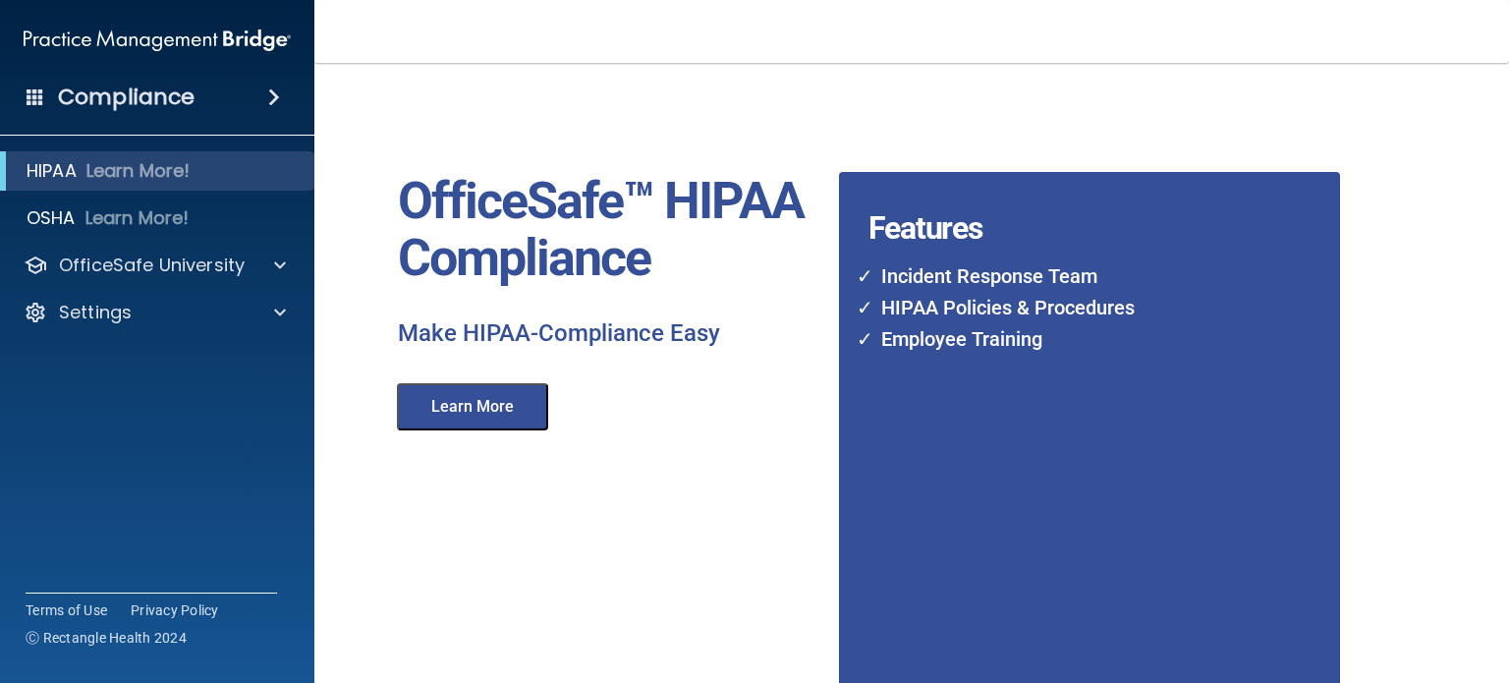
click at [271, 82] on div "Compliance" at bounding box center [157, 97] width 314 height 43
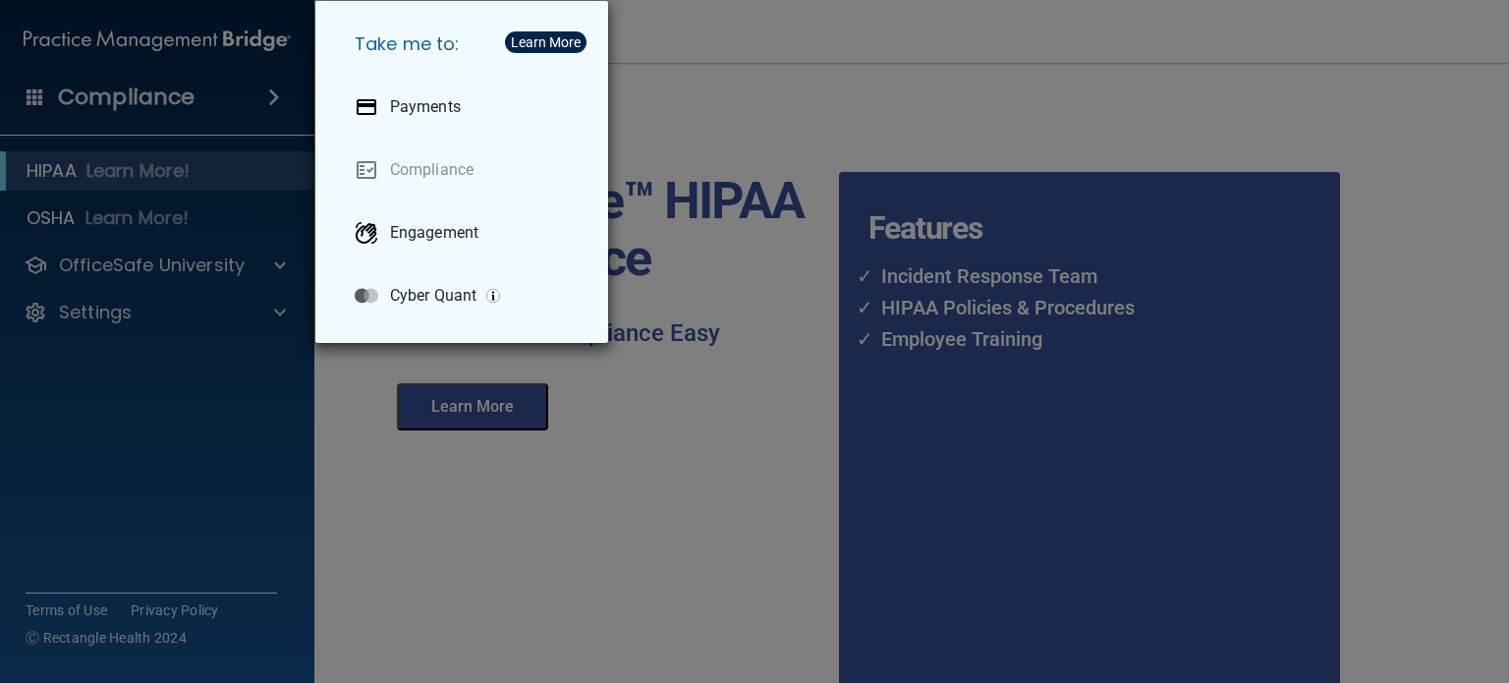
click at [271, 82] on div "Take me to: Payments Compliance Engagement Cyber Quant" at bounding box center [754, 341] width 1509 height 683
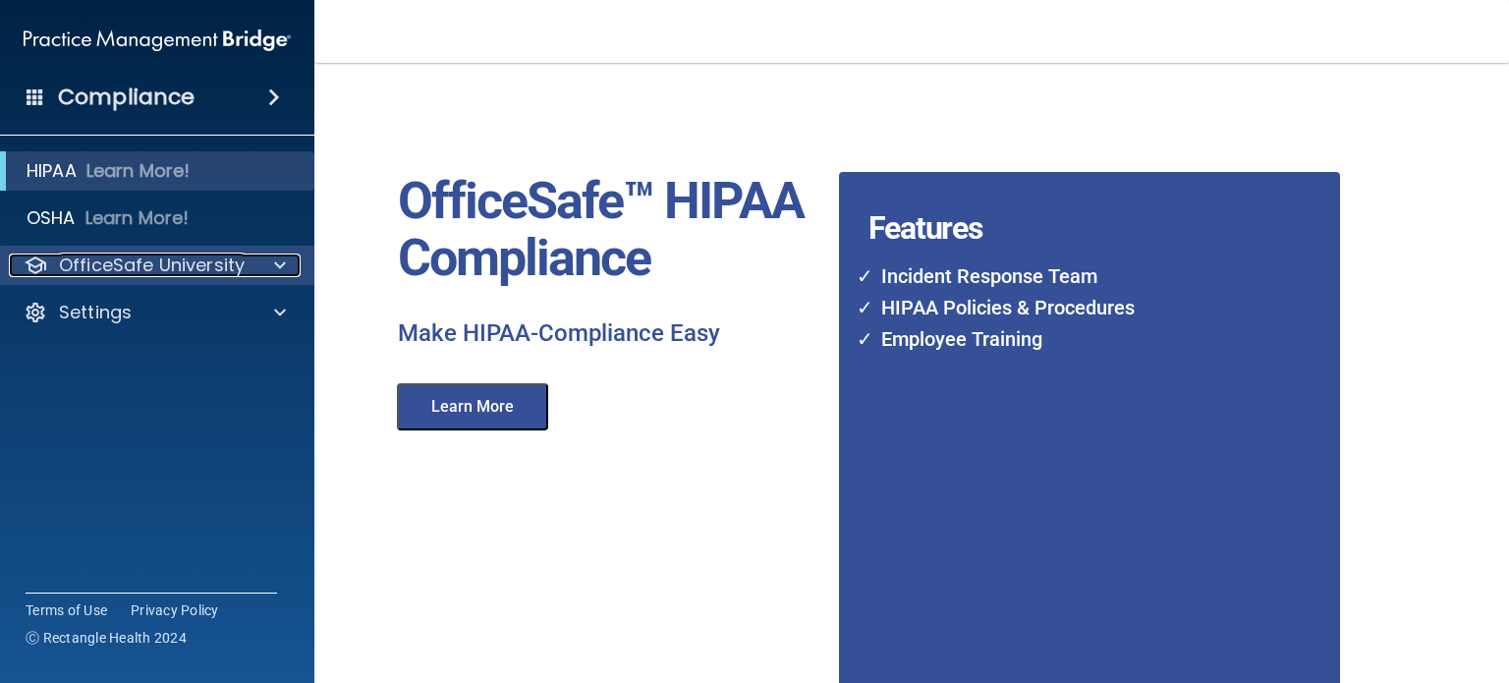
click at [286, 254] on div at bounding box center [277, 265] width 49 height 24
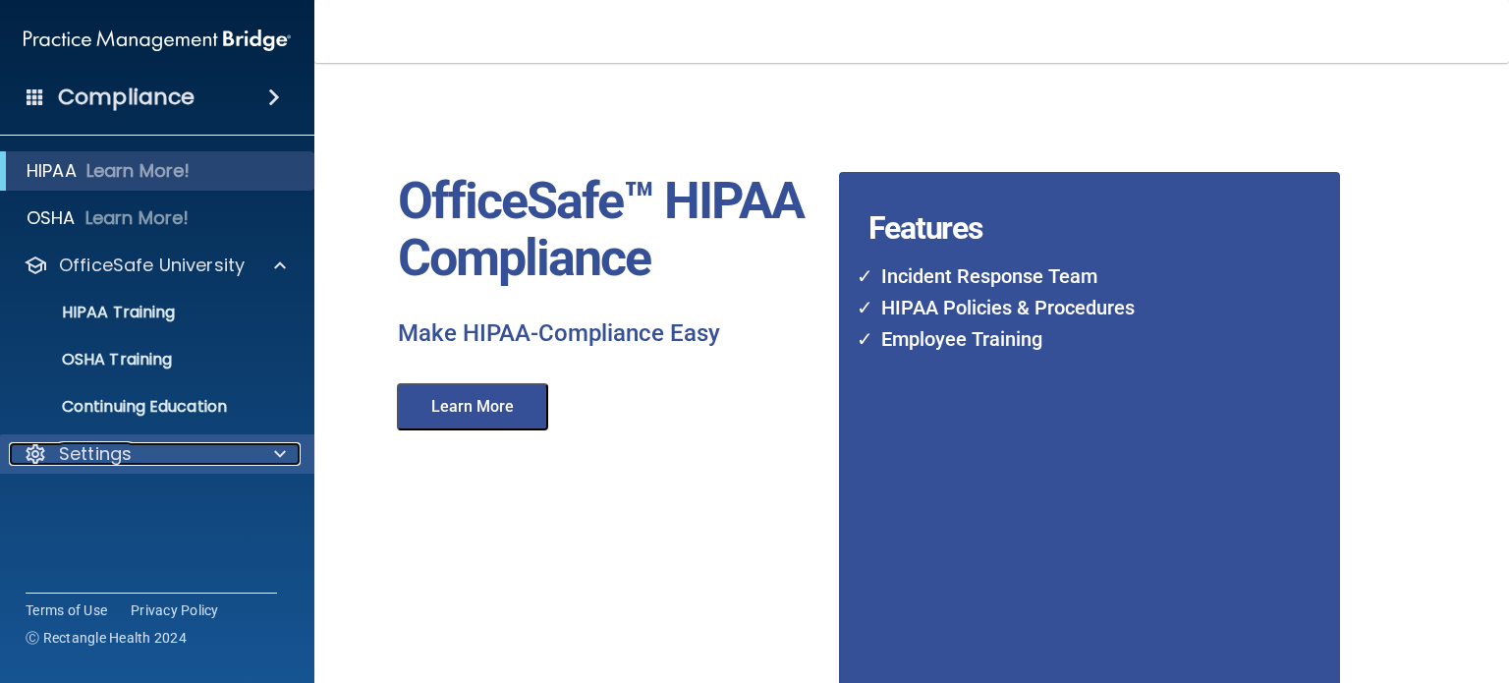
click at [279, 447] on span at bounding box center [280, 454] width 12 height 24
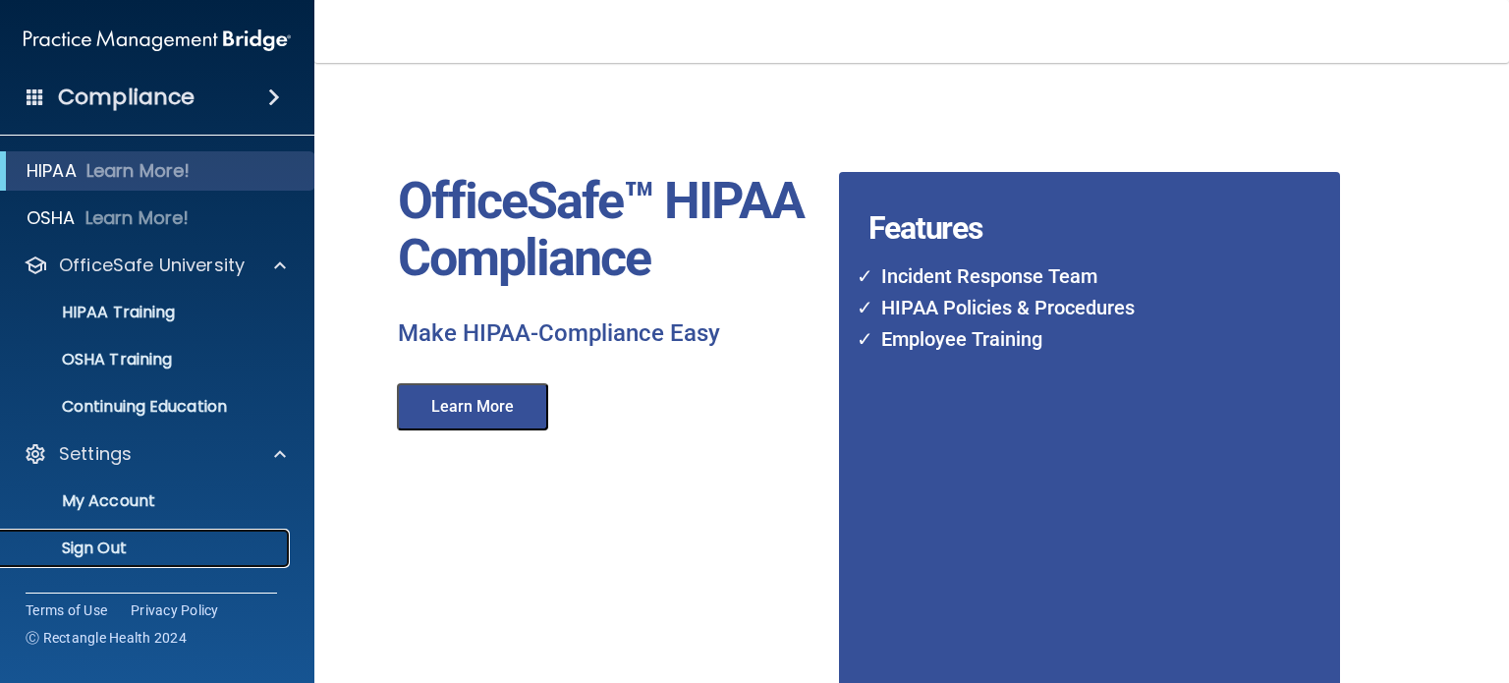
click at [159, 545] on p "Sign Out" at bounding box center [147, 548] width 268 height 20
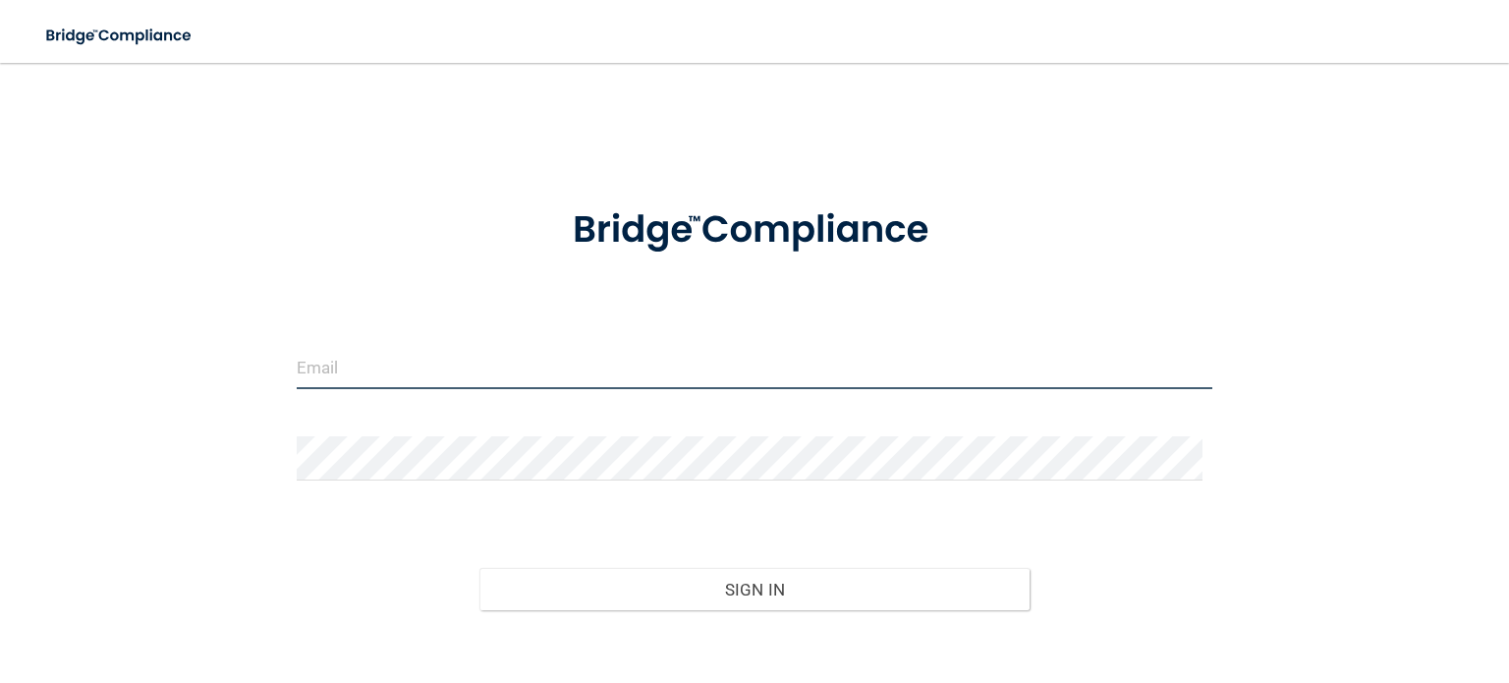
click at [700, 387] on input "email" at bounding box center [755, 367] width 916 height 44
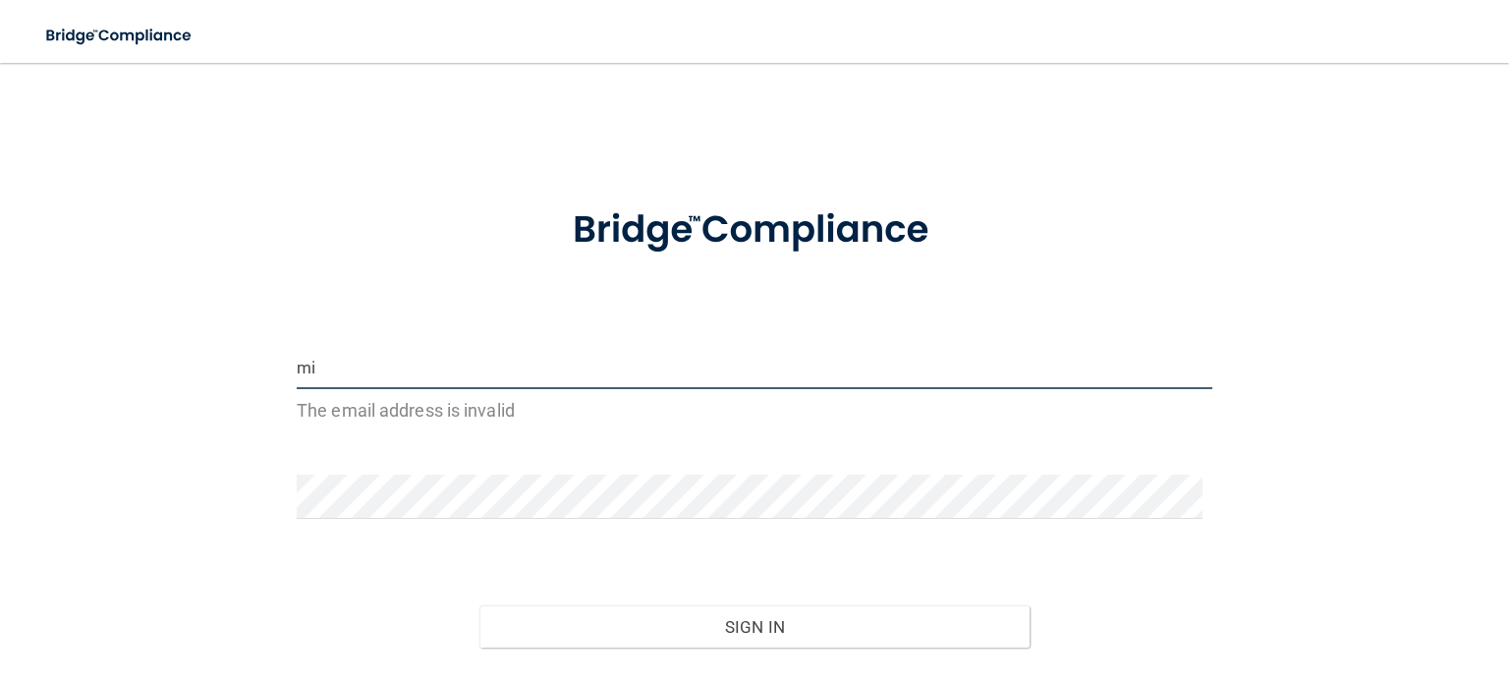
type input "[PERSON_NAME][EMAIL_ADDRESS][PERSON_NAME][DOMAIN_NAME]"
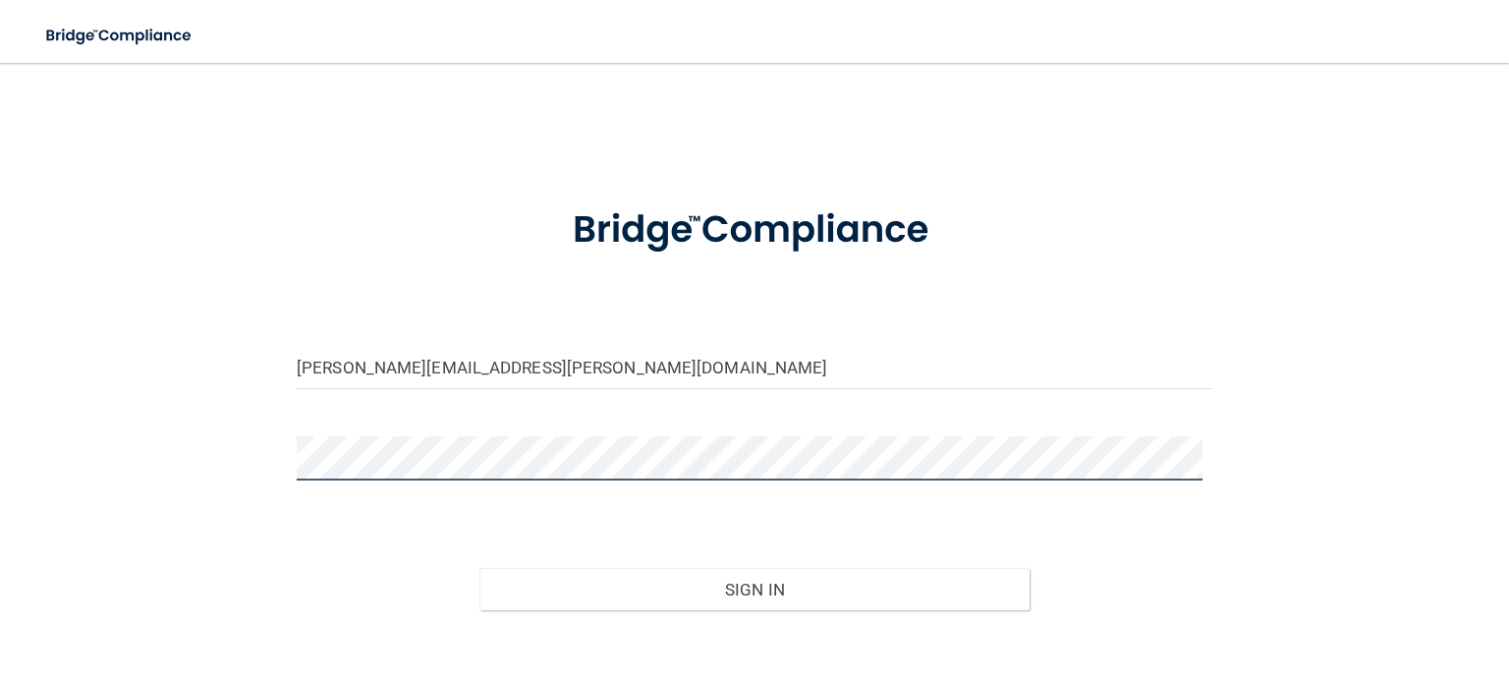
click at [479, 568] on button "Sign In" at bounding box center [753, 589] width 549 height 43
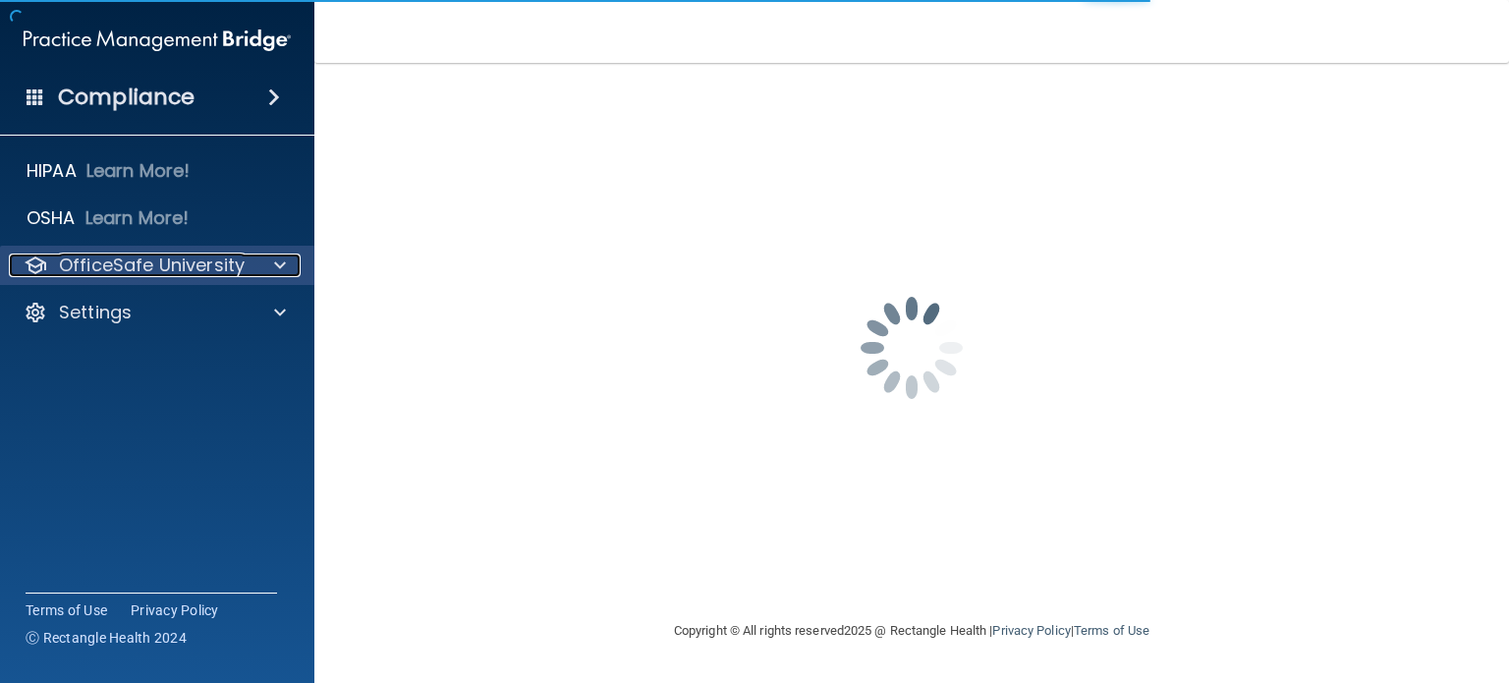
click at [201, 257] on p "OfficeSafe University" at bounding box center [152, 265] width 186 height 24
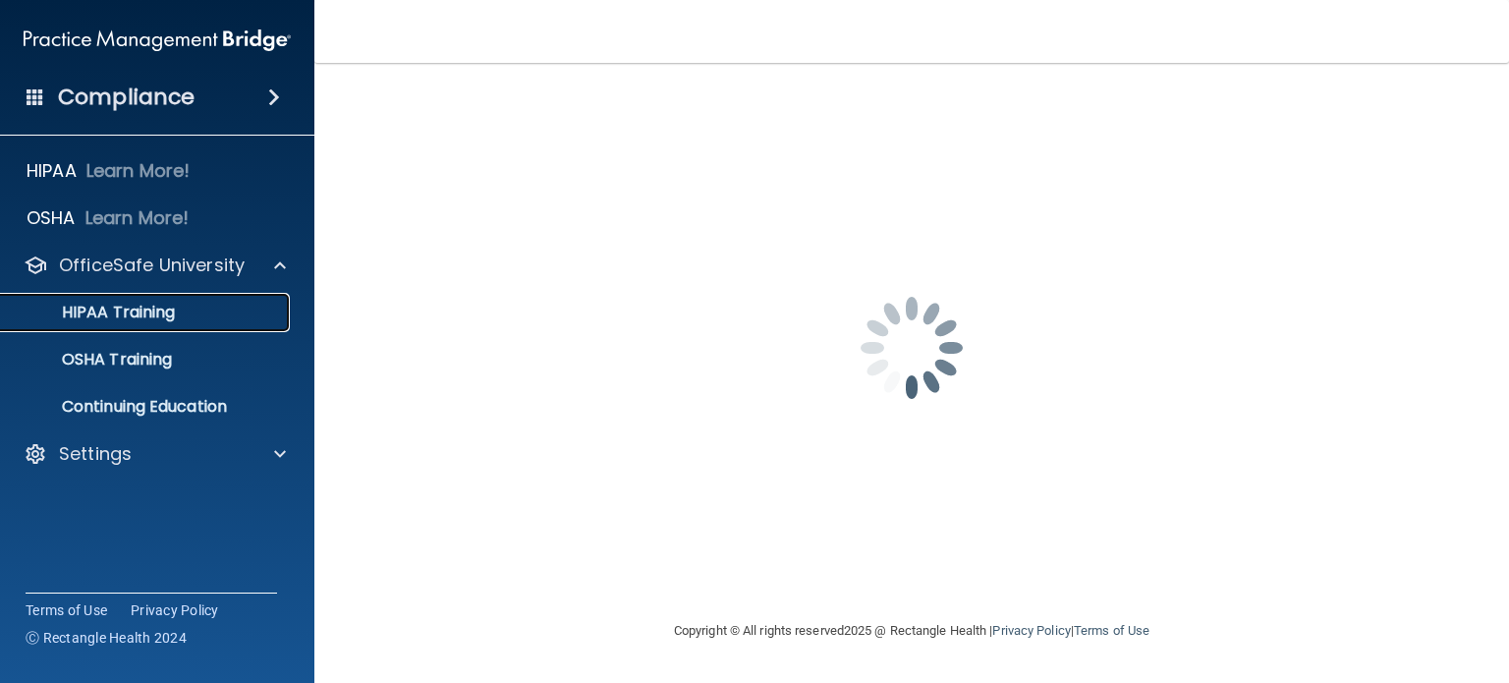
click at [216, 304] on div "HIPAA Training" at bounding box center [147, 313] width 268 height 20
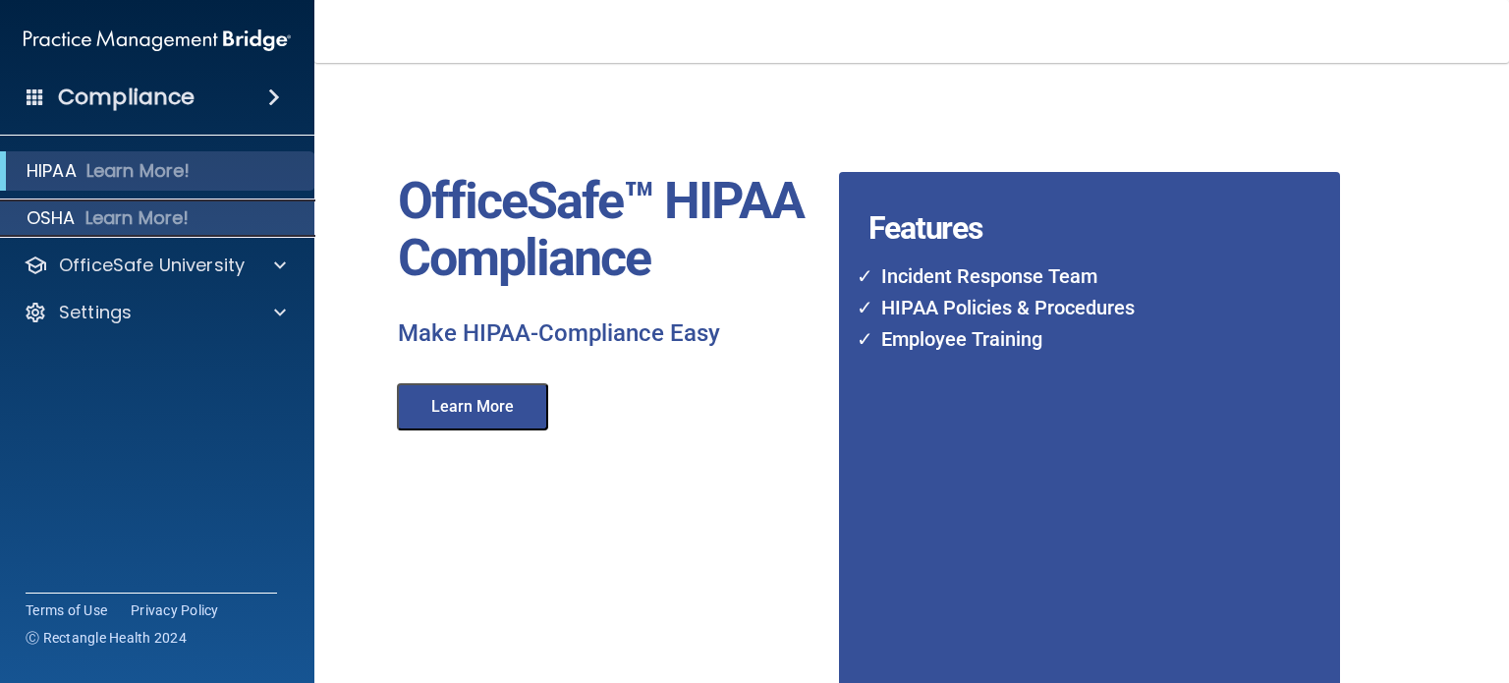
click at [130, 234] on div "OSHA Learn More!" at bounding box center [157, 217] width 345 height 39
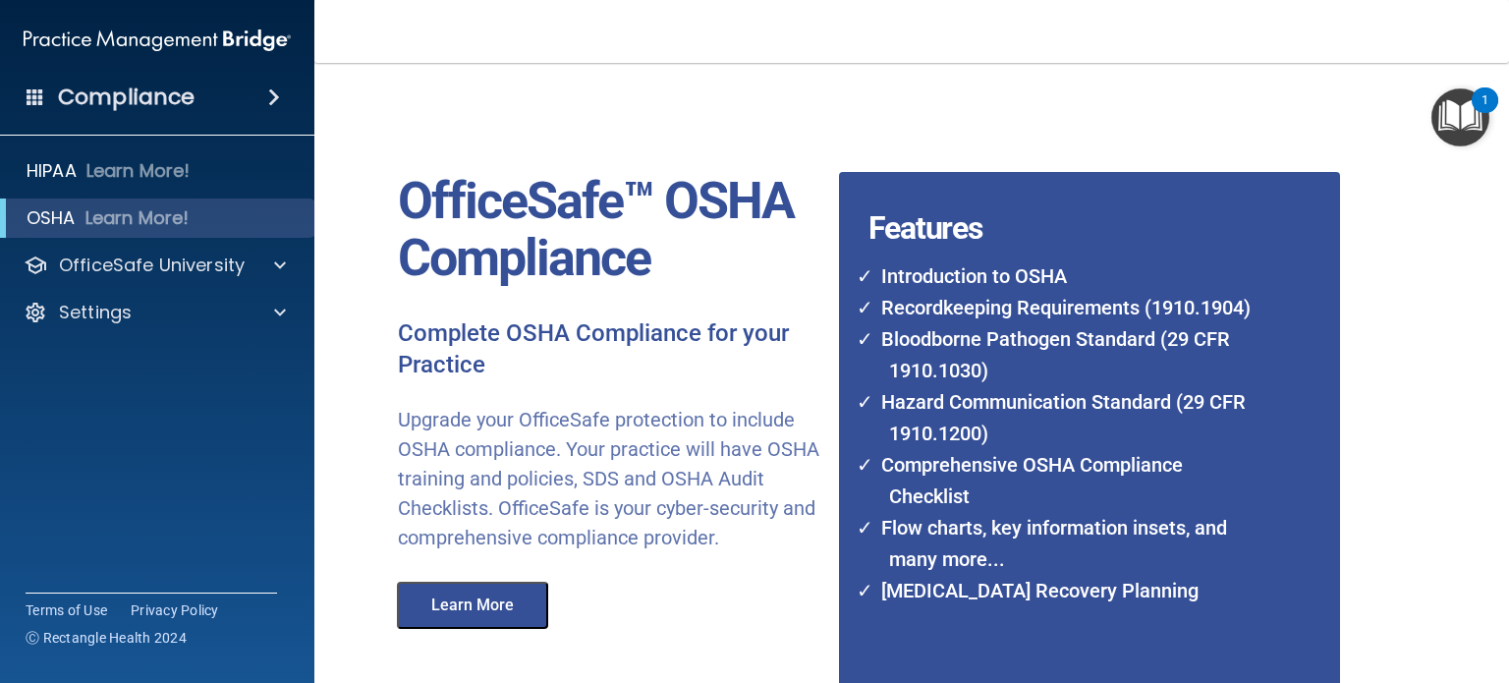
click at [1454, 137] on img "Open Resource Center, 1 new notification" at bounding box center [1461, 117] width 58 height 58
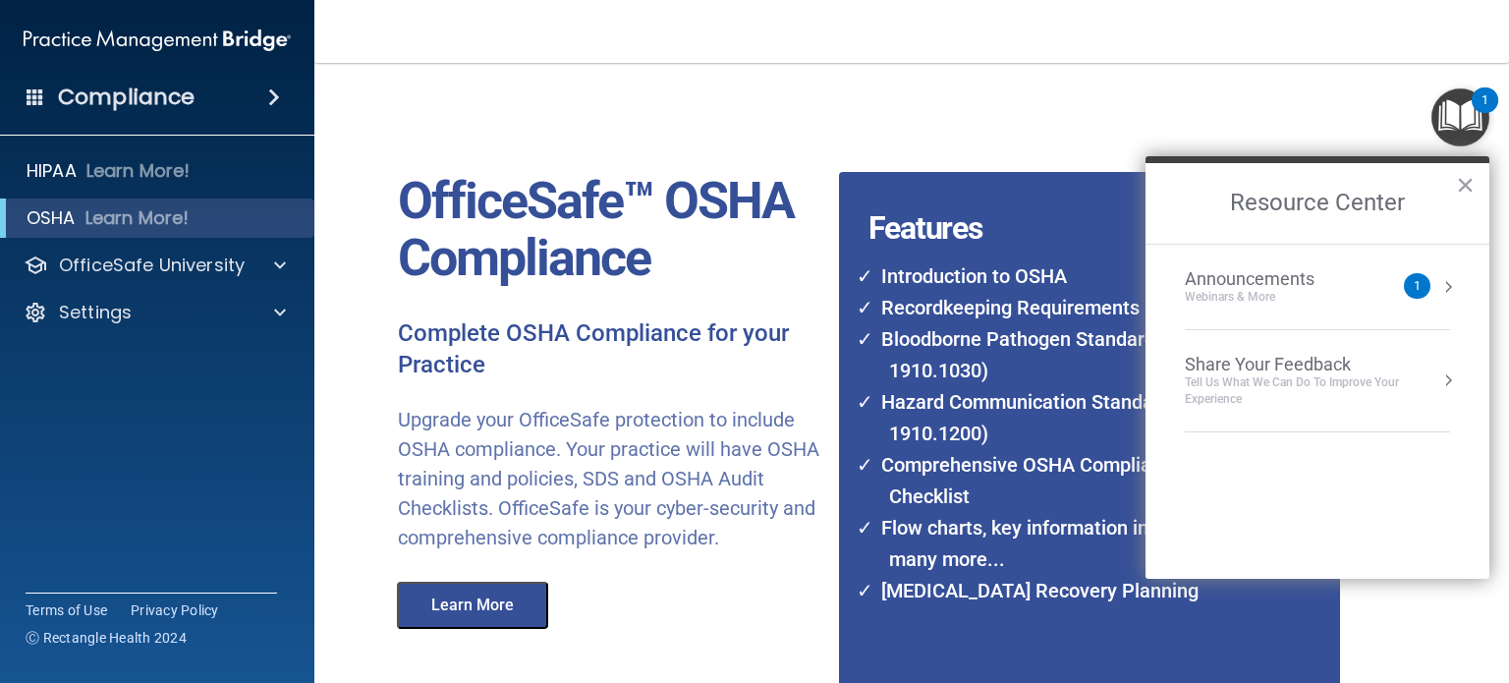
click at [1379, 283] on div "Announcements Webinars & More" at bounding box center [1289, 286] width 208 height 37
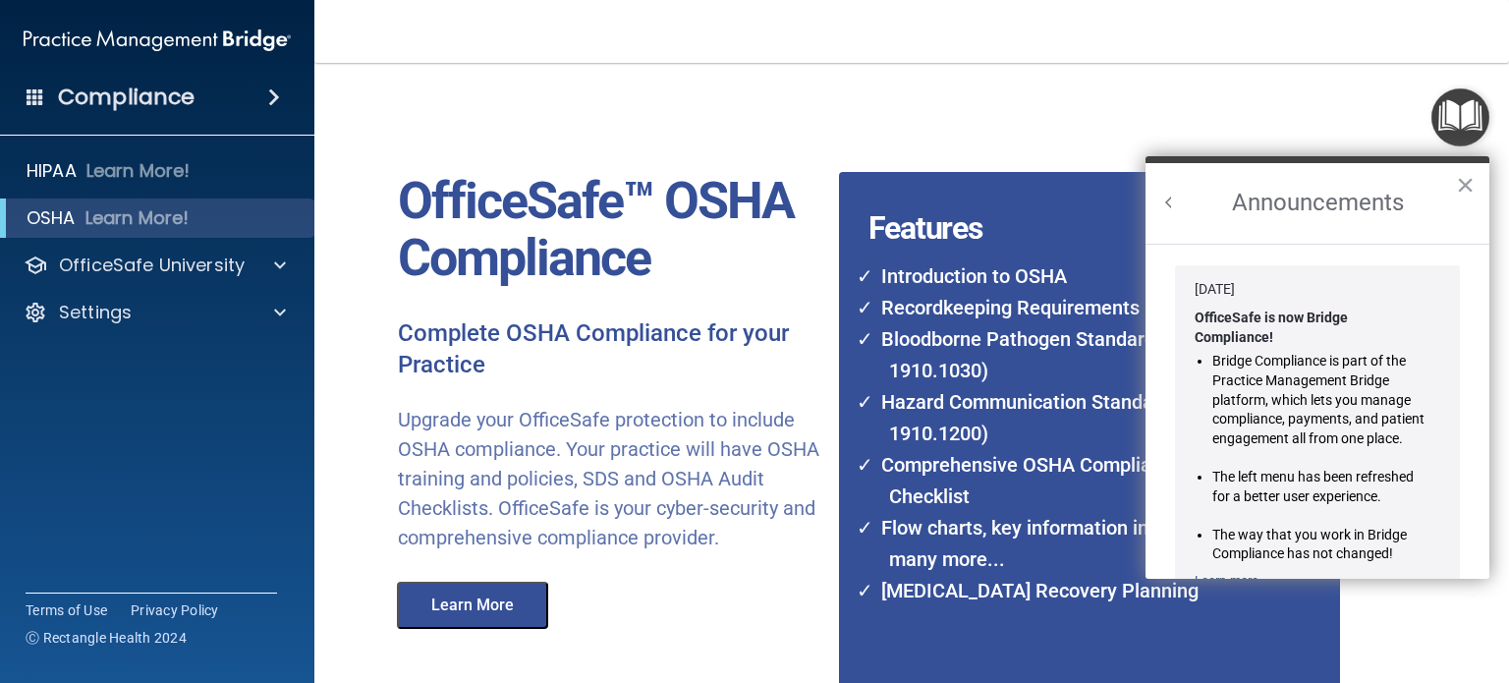
click at [1328, 532] on li "The way that you work in Bridge Compliance has not changed!" at bounding box center [1318, 545] width 213 height 38
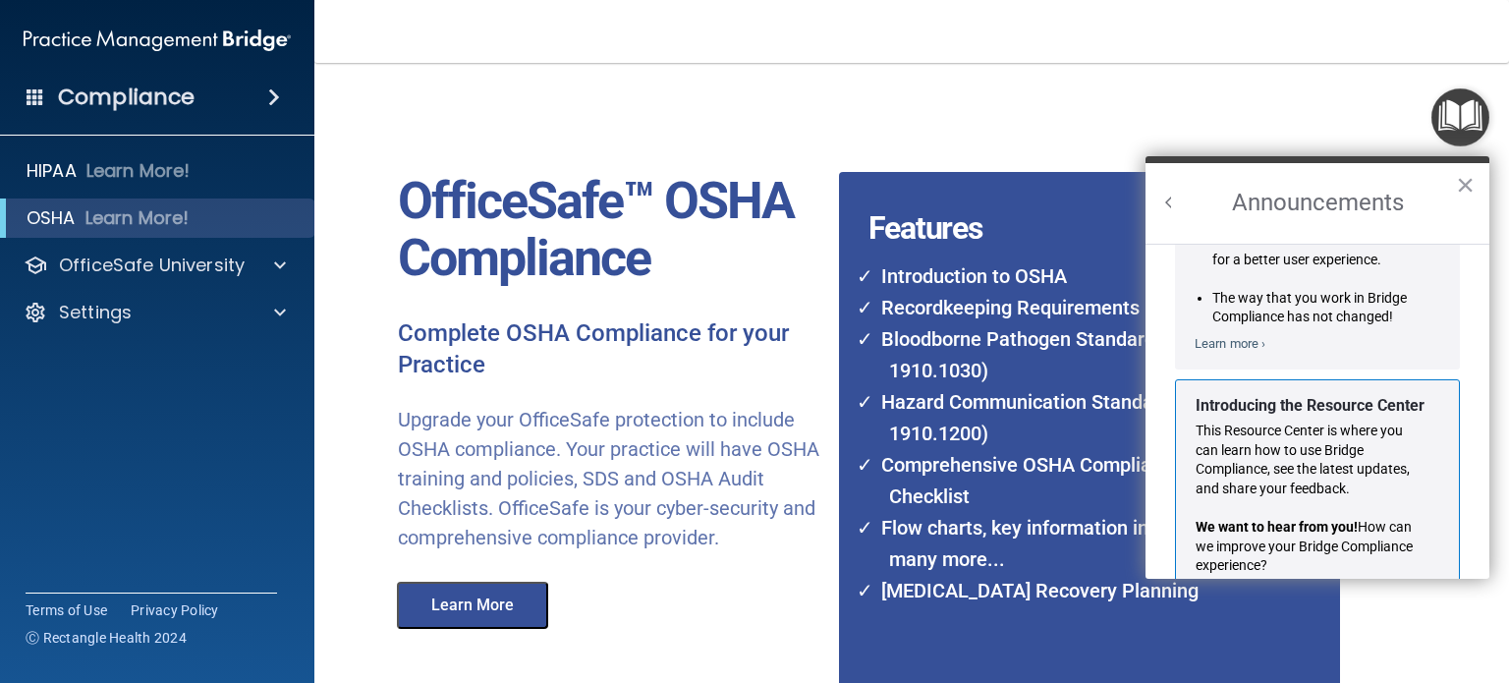
scroll to position [321, 0]
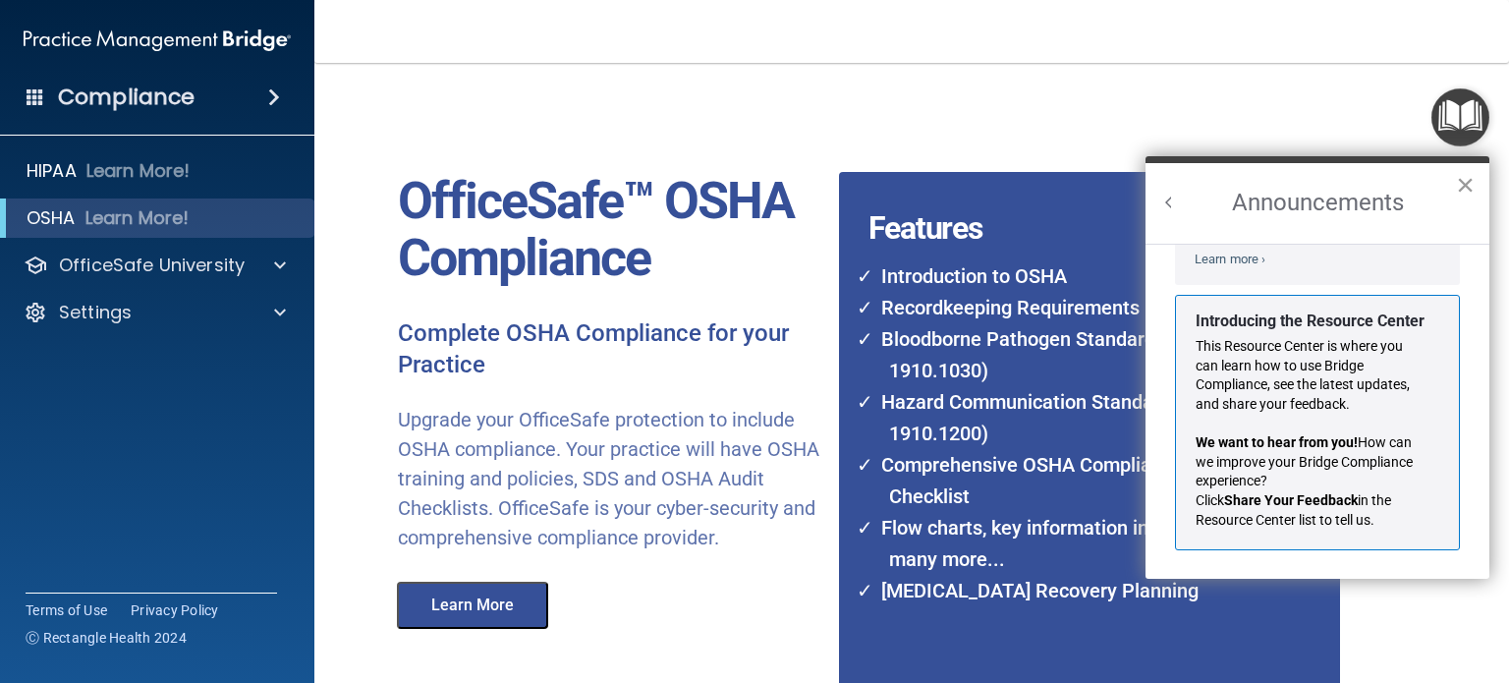
click at [1459, 177] on button "×" at bounding box center [1465, 184] width 19 height 31
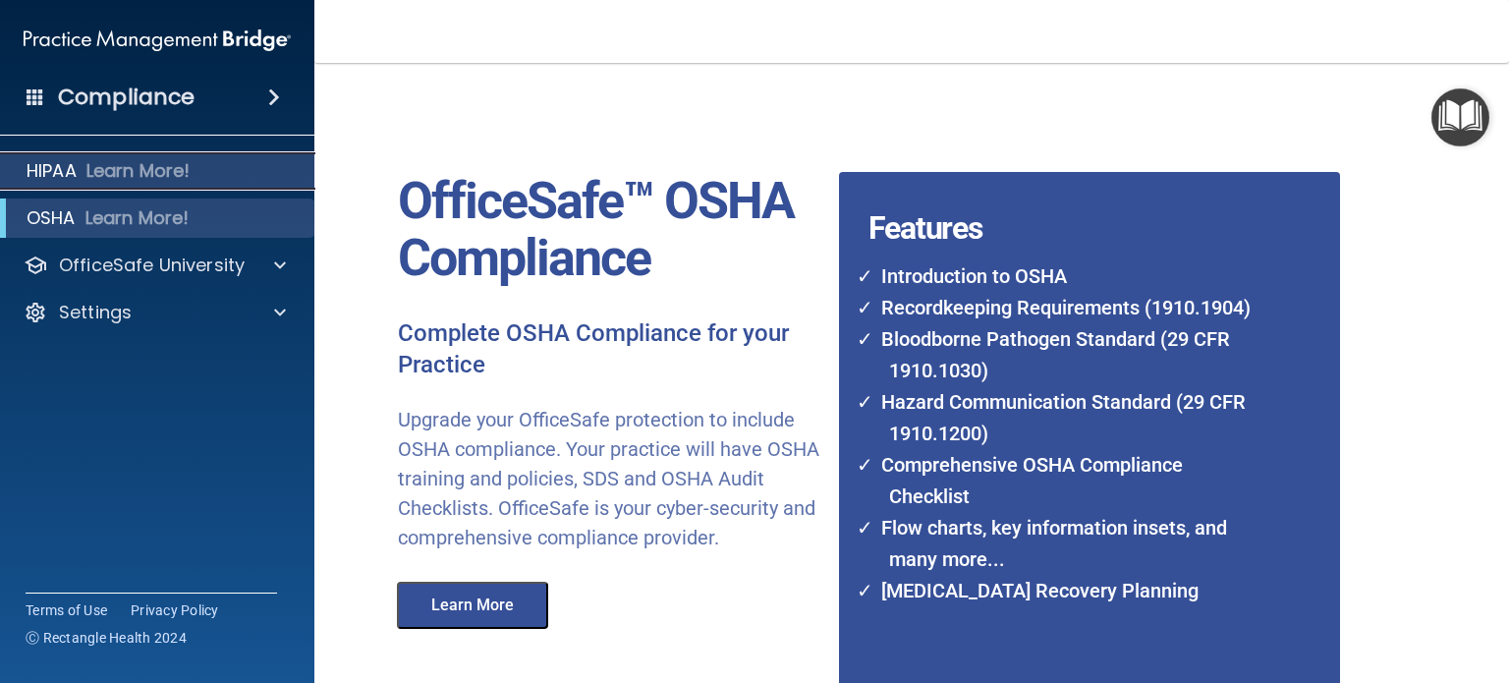
click at [168, 178] on p "Learn More!" at bounding box center [138, 171] width 104 height 24
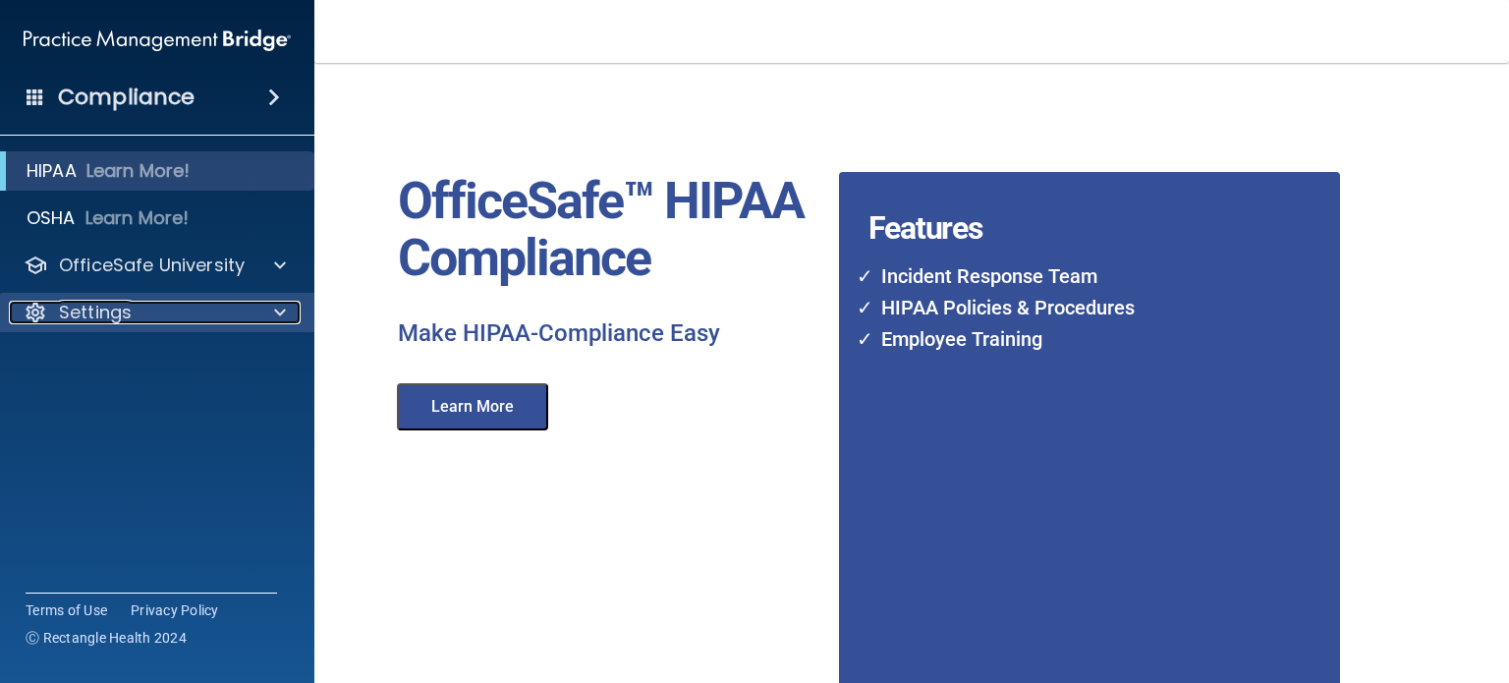
click at [163, 305] on div "Settings" at bounding box center [131, 313] width 244 height 24
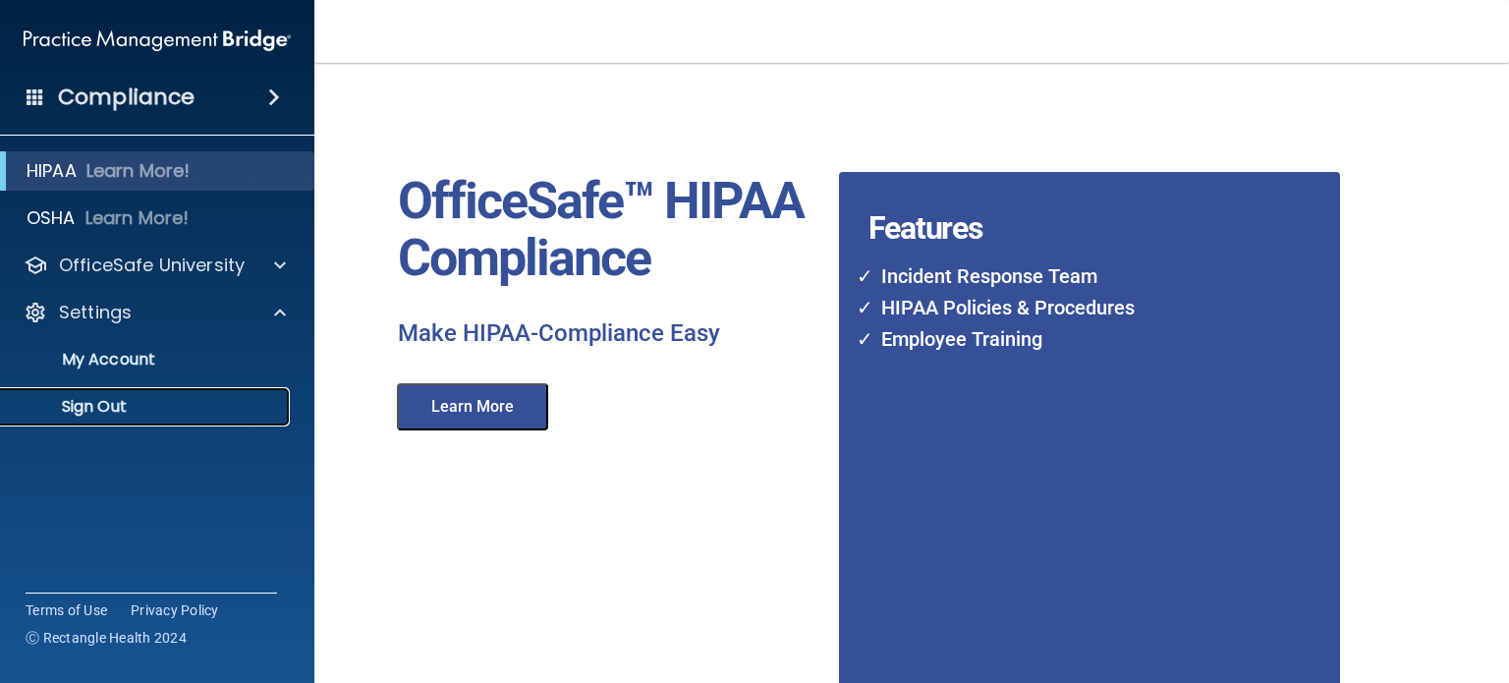
click at [115, 406] on p "Sign Out" at bounding box center [147, 407] width 268 height 20
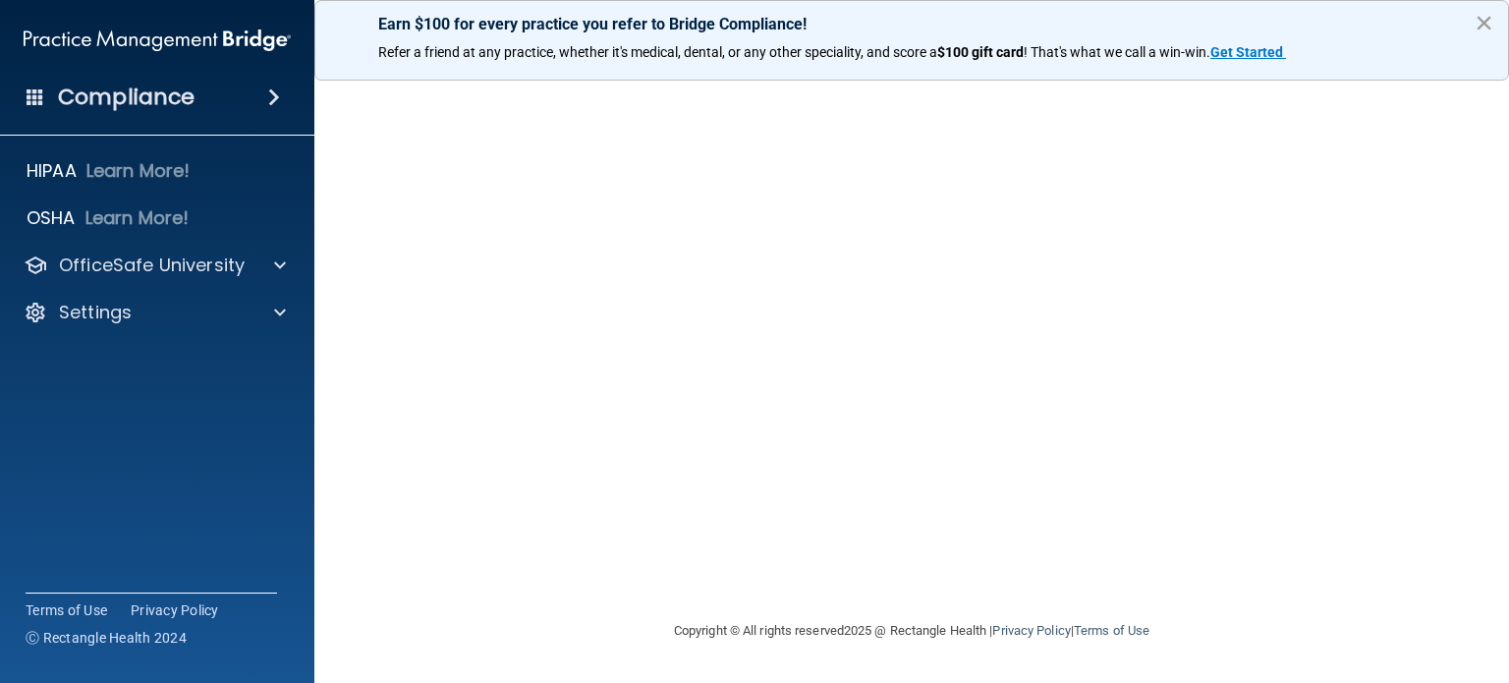
click at [1491, 19] on button "×" at bounding box center [1484, 22] width 19 height 31
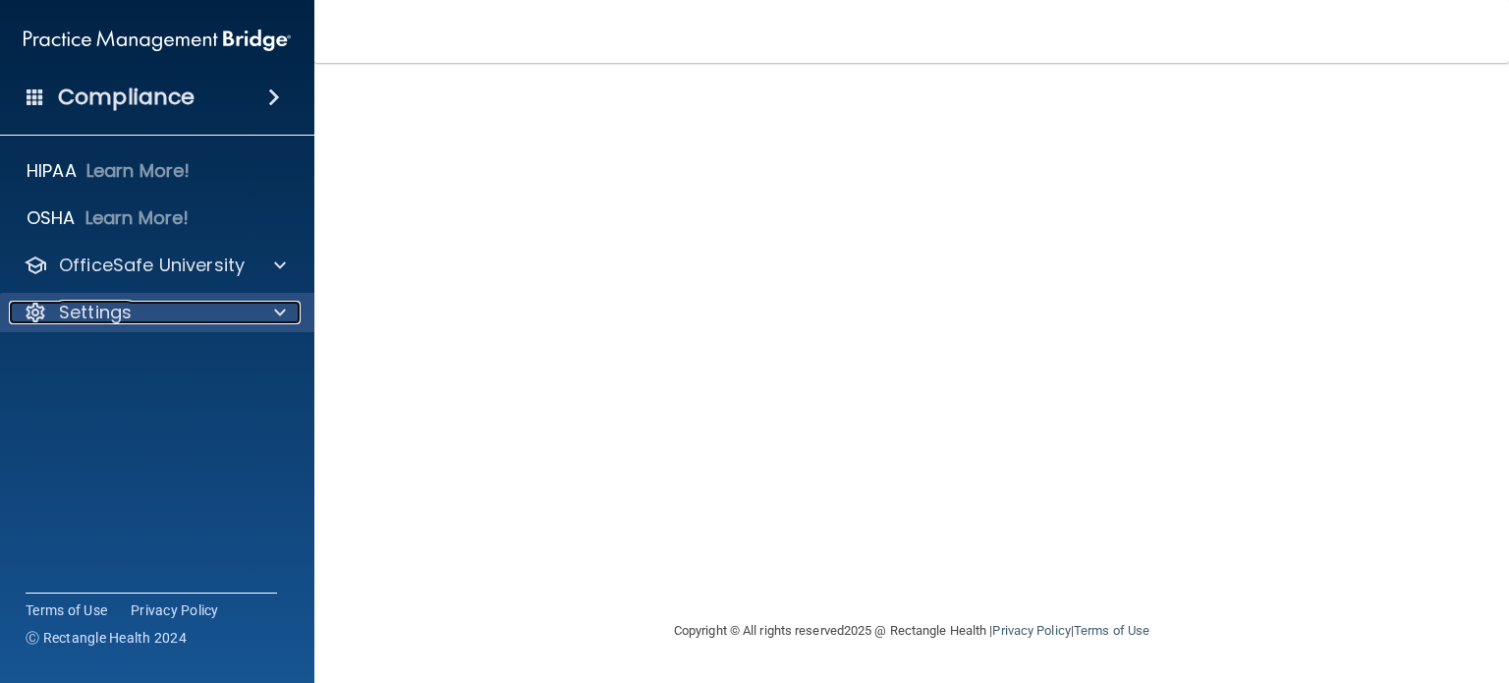
click at [236, 313] on div "Settings" at bounding box center [131, 313] width 244 height 24
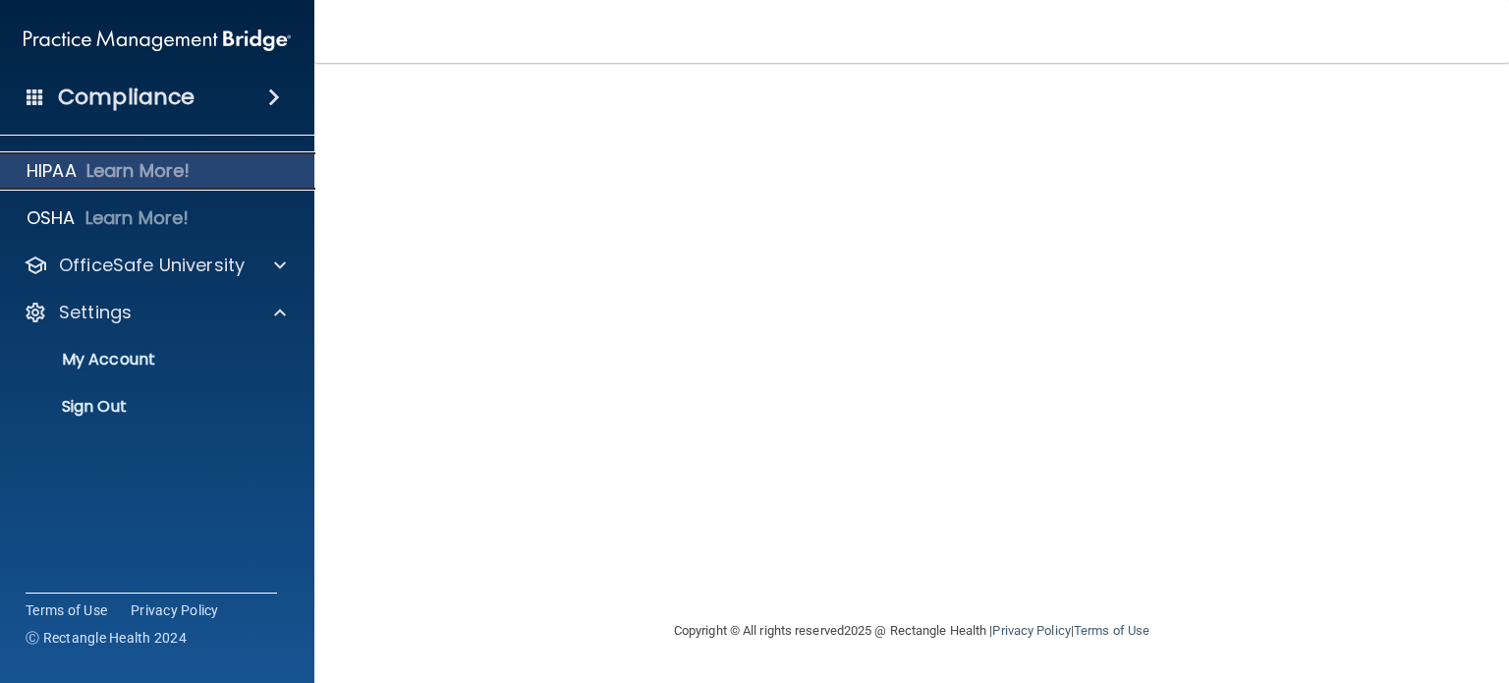
click at [145, 178] on p "Learn More!" at bounding box center [138, 171] width 104 height 24
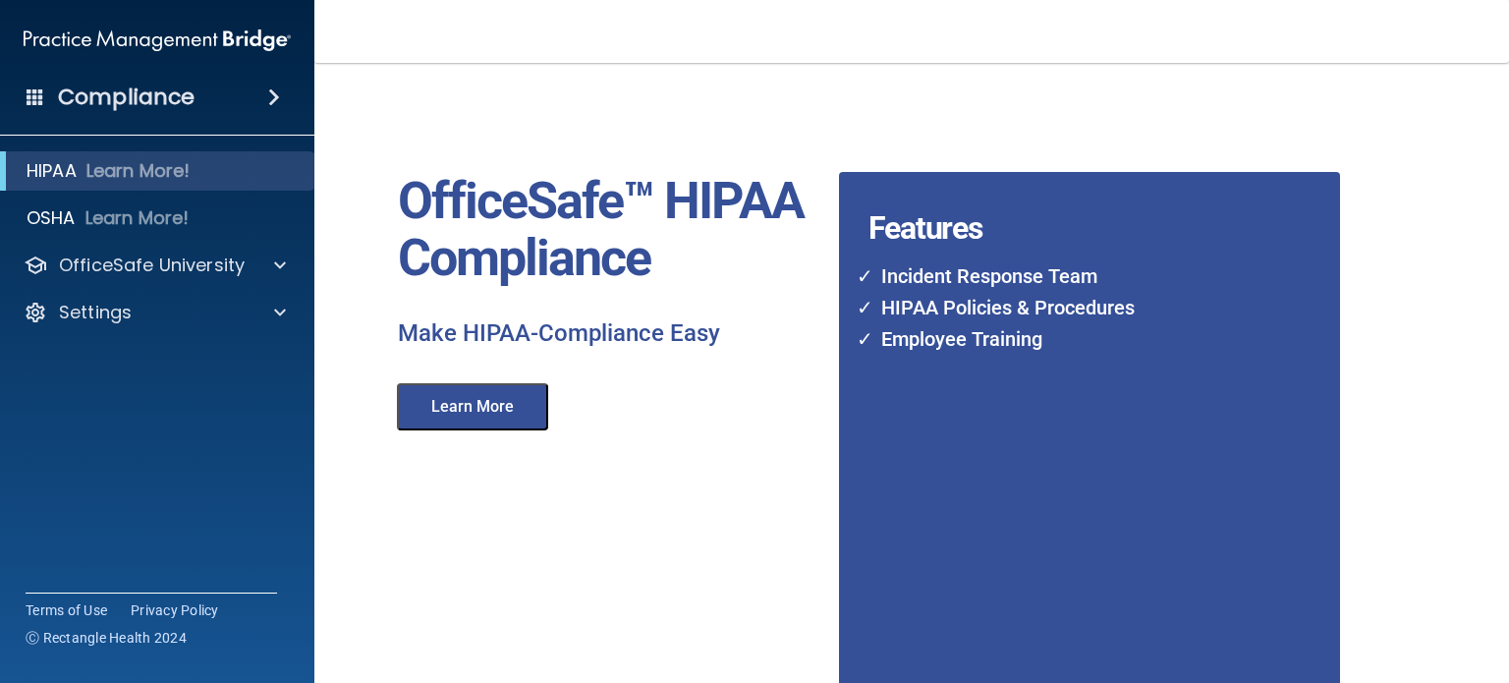
click at [912, 303] on li "HIPAA Policies & Procedures" at bounding box center [1066, 307] width 393 height 31
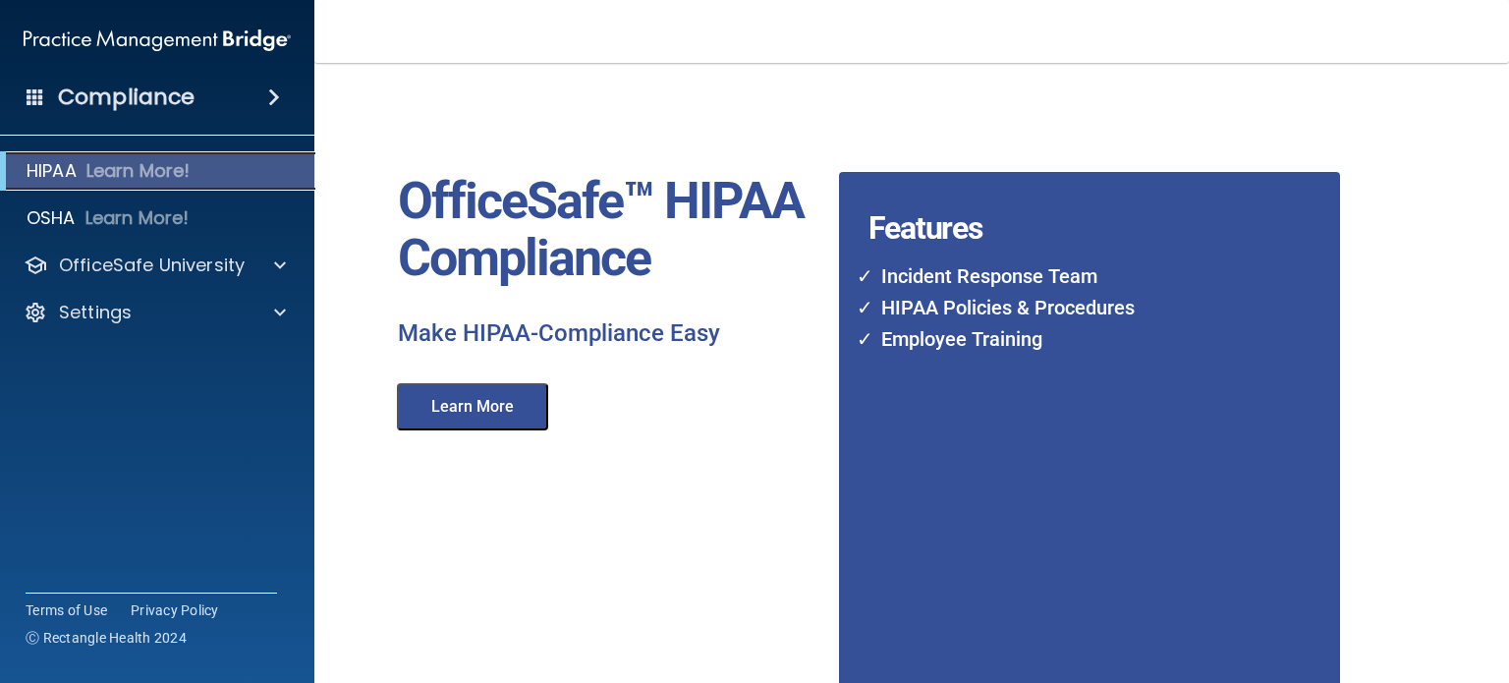
click at [33, 165] on p "HIPAA" at bounding box center [52, 171] width 50 height 24
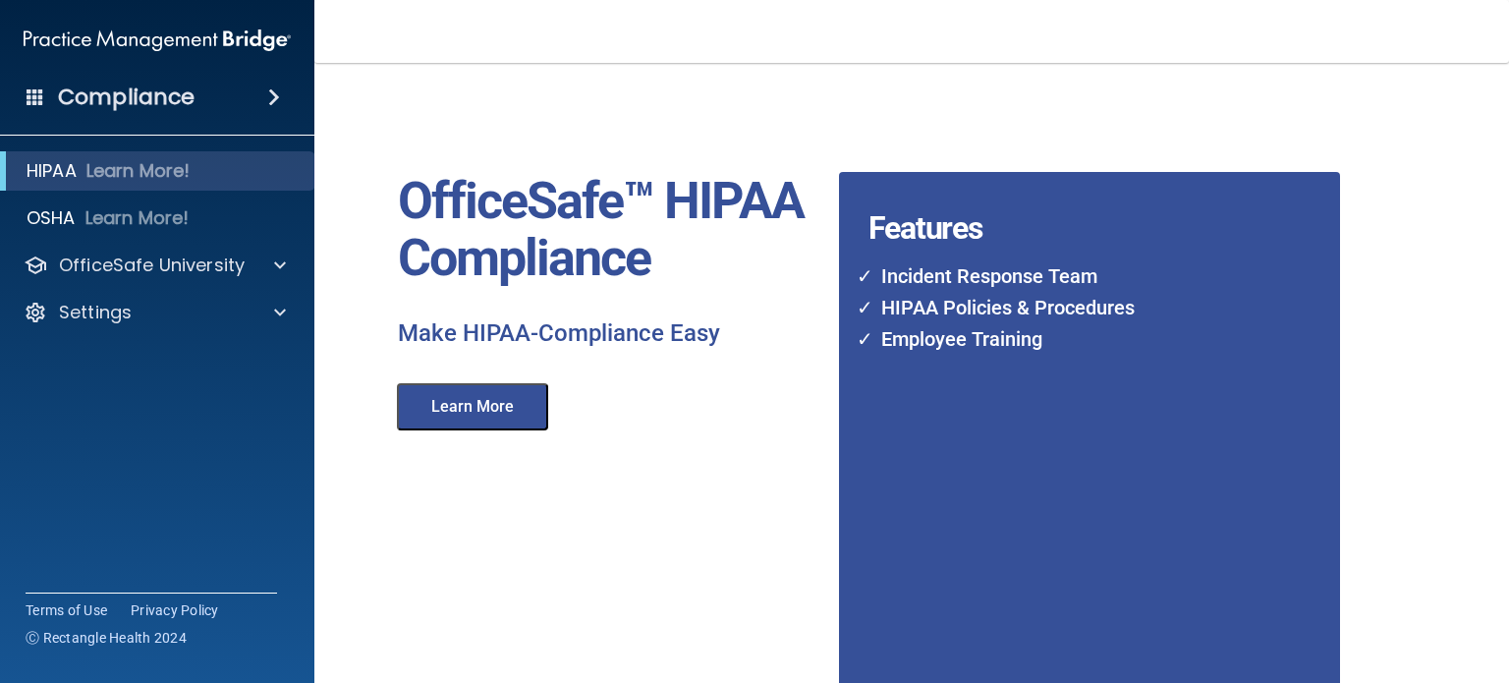
click at [77, 92] on h4 "Compliance" at bounding box center [126, 98] width 137 height 28
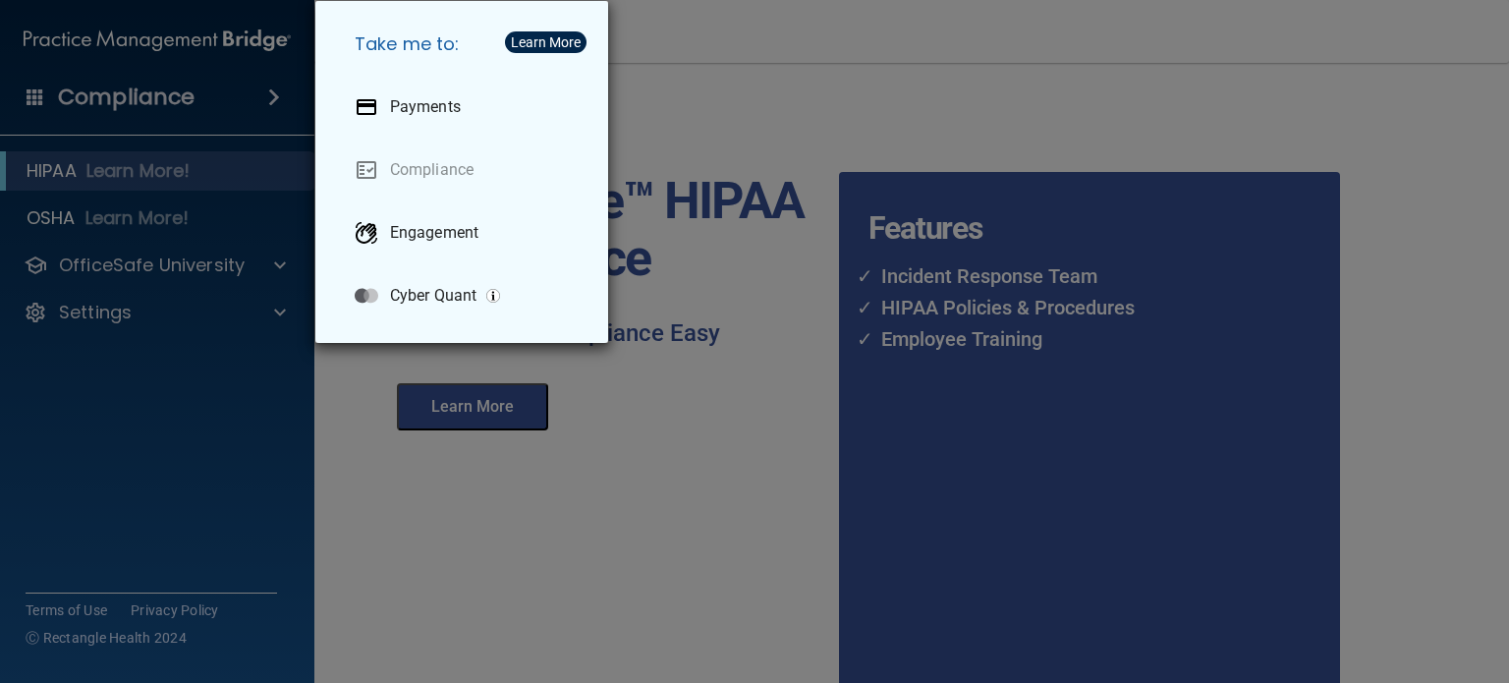
click at [700, 92] on div "Take me to: Payments Compliance Engagement Cyber Quant" at bounding box center [754, 341] width 1509 height 683
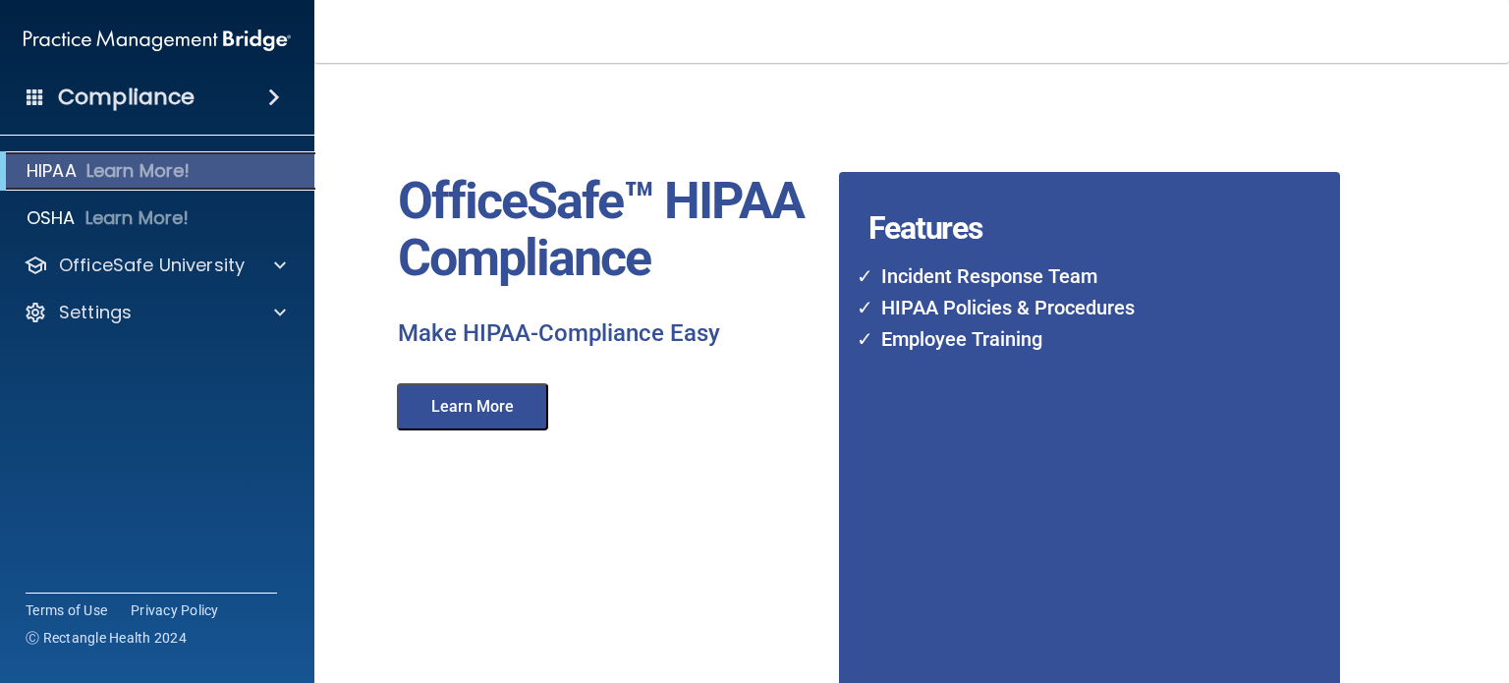
click at [55, 162] on p "HIPAA" at bounding box center [52, 171] width 50 height 24
